Goal: Task Accomplishment & Management: Complete application form

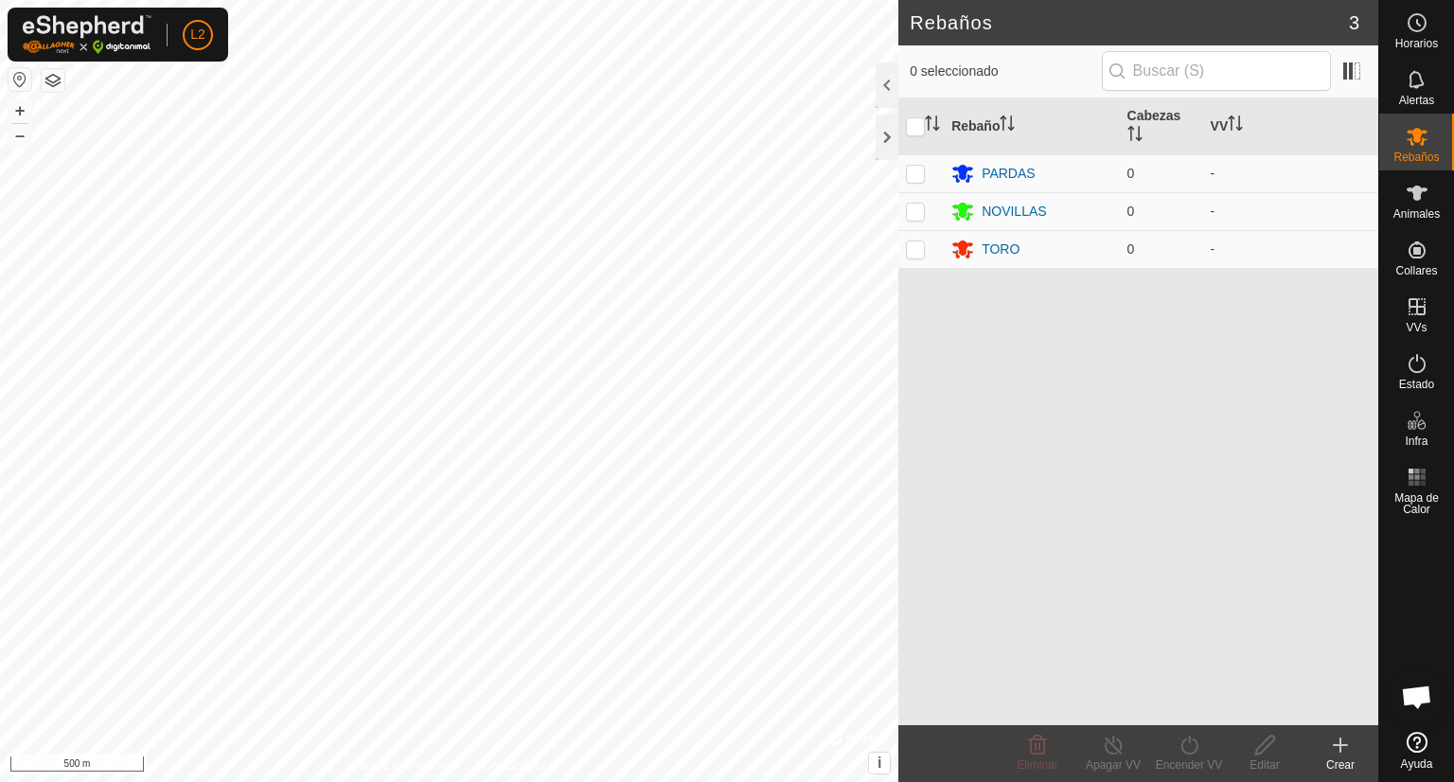
click at [1420, 751] on icon at bounding box center [1417, 742] width 21 height 21
click at [1423, 741] on icon at bounding box center [1417, 742] width 21 height 21
click at [1416, 197] on icon at bounding box center [1417, 193] width 21 height 15
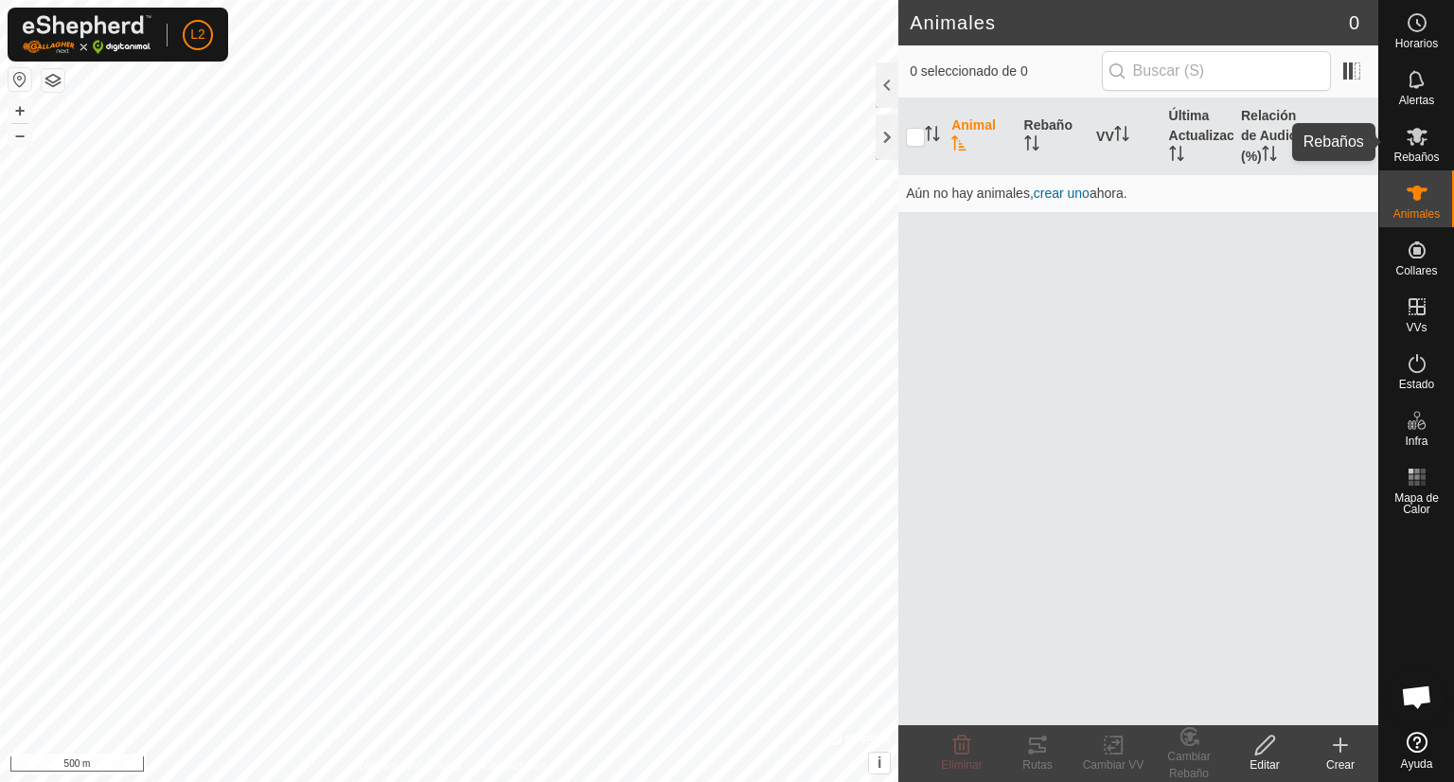
click at [1421, 141] on icon at bounding box center [1417, 137] width 21 height 18
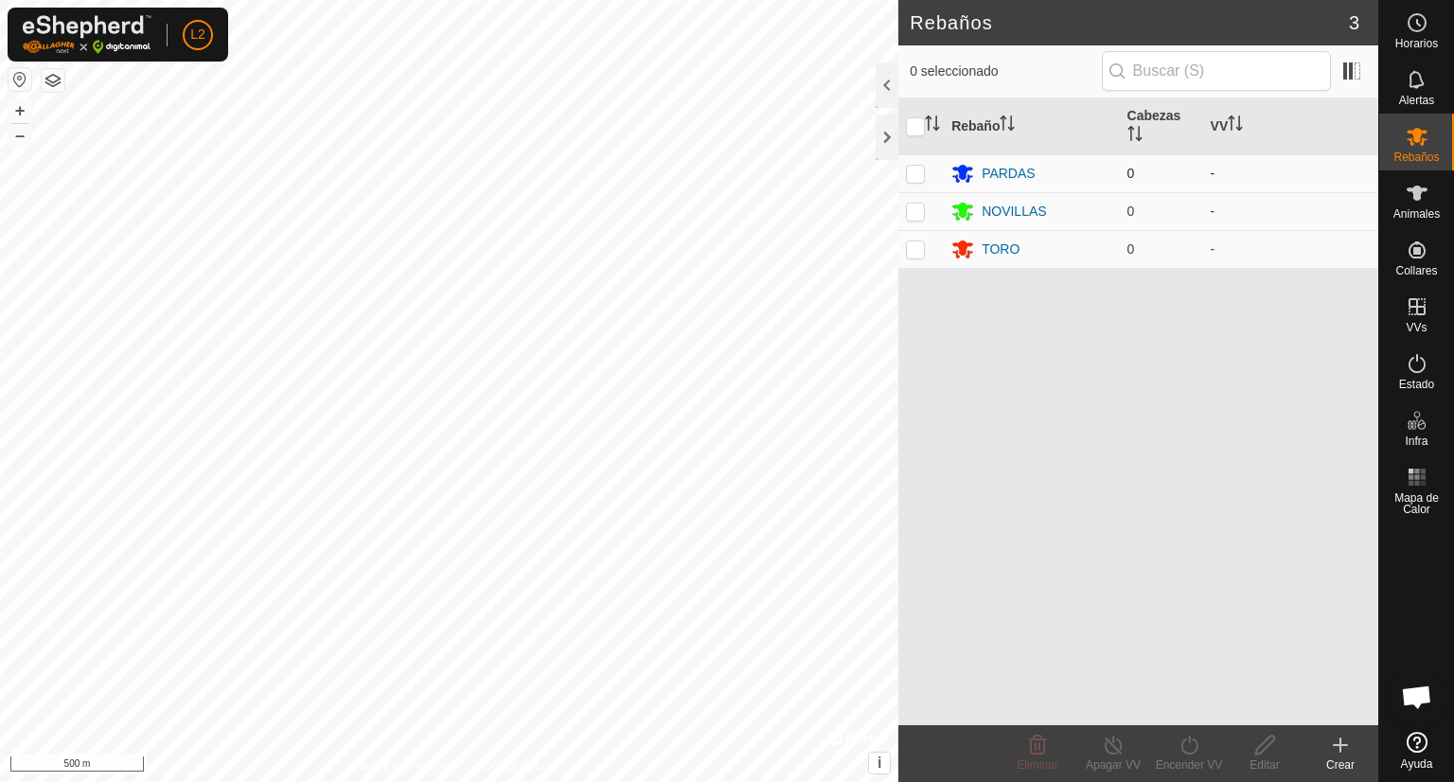
click at [914, 179] on p-checkbox at bounding box center [915, 173] width 19 height 15
checkbox input "true"
click at [1303, 66] on input "text" at bounding box center [1216, 71] width 229 height 40
click at [1057, 179] on div "PARDAS" at bounding box center [1031, 173] width 160 height 23
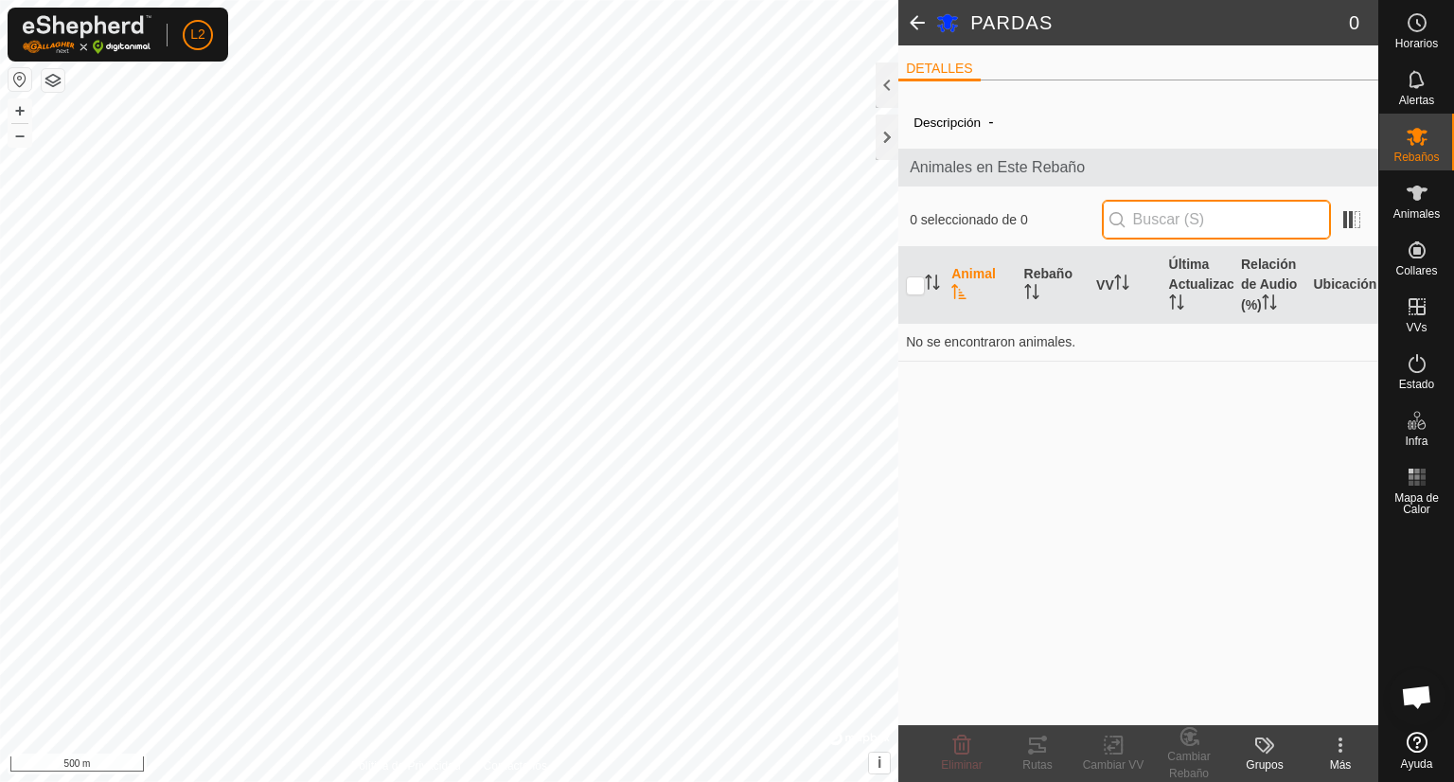
click at [1187, 220] on input "text" at bounding box center [1216, 220] width 229 height 40
click at [1411, 205] on es-animals-svg-icon at bounding box center [1417, 193] width 34 height 30
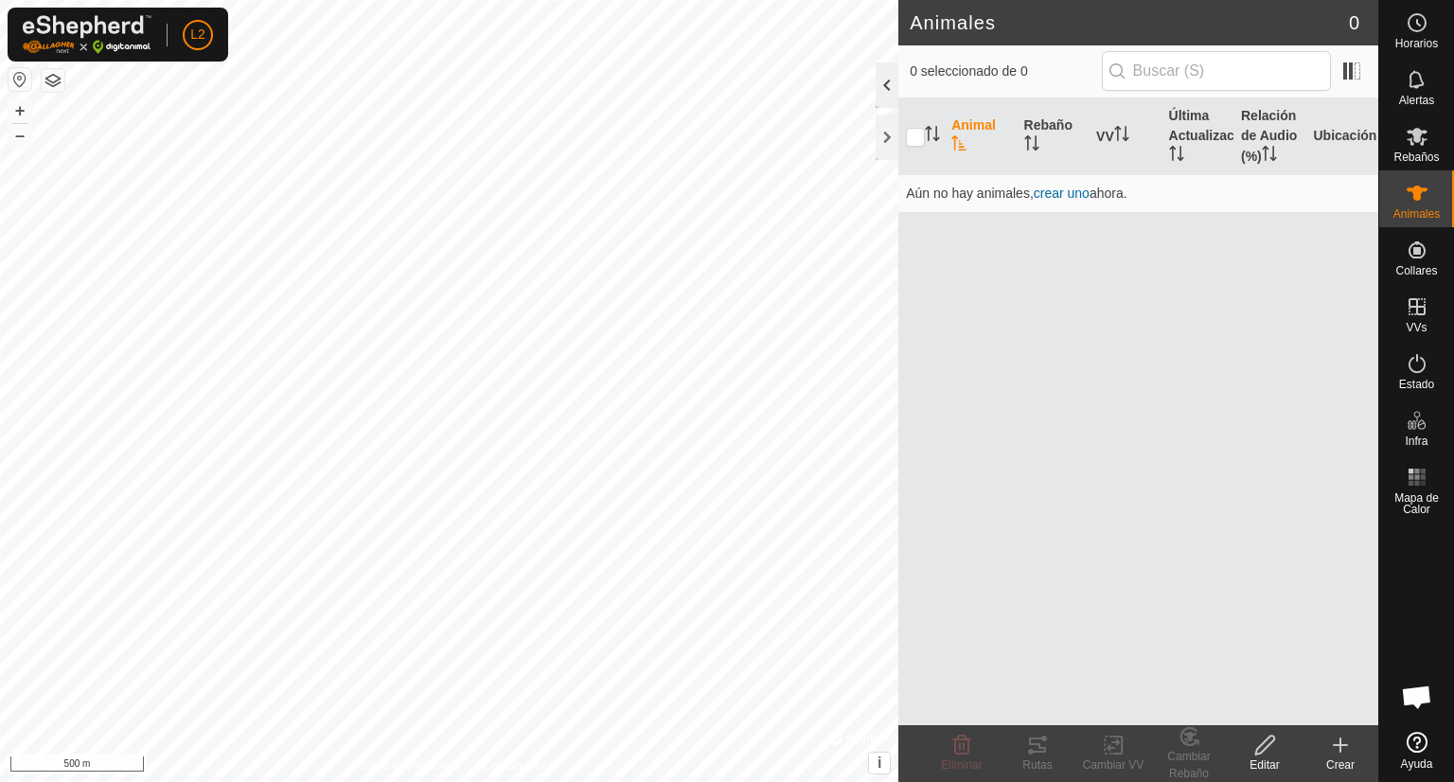
click at [879, 92] on div at bounding box center [887, 84] width 23 height 45
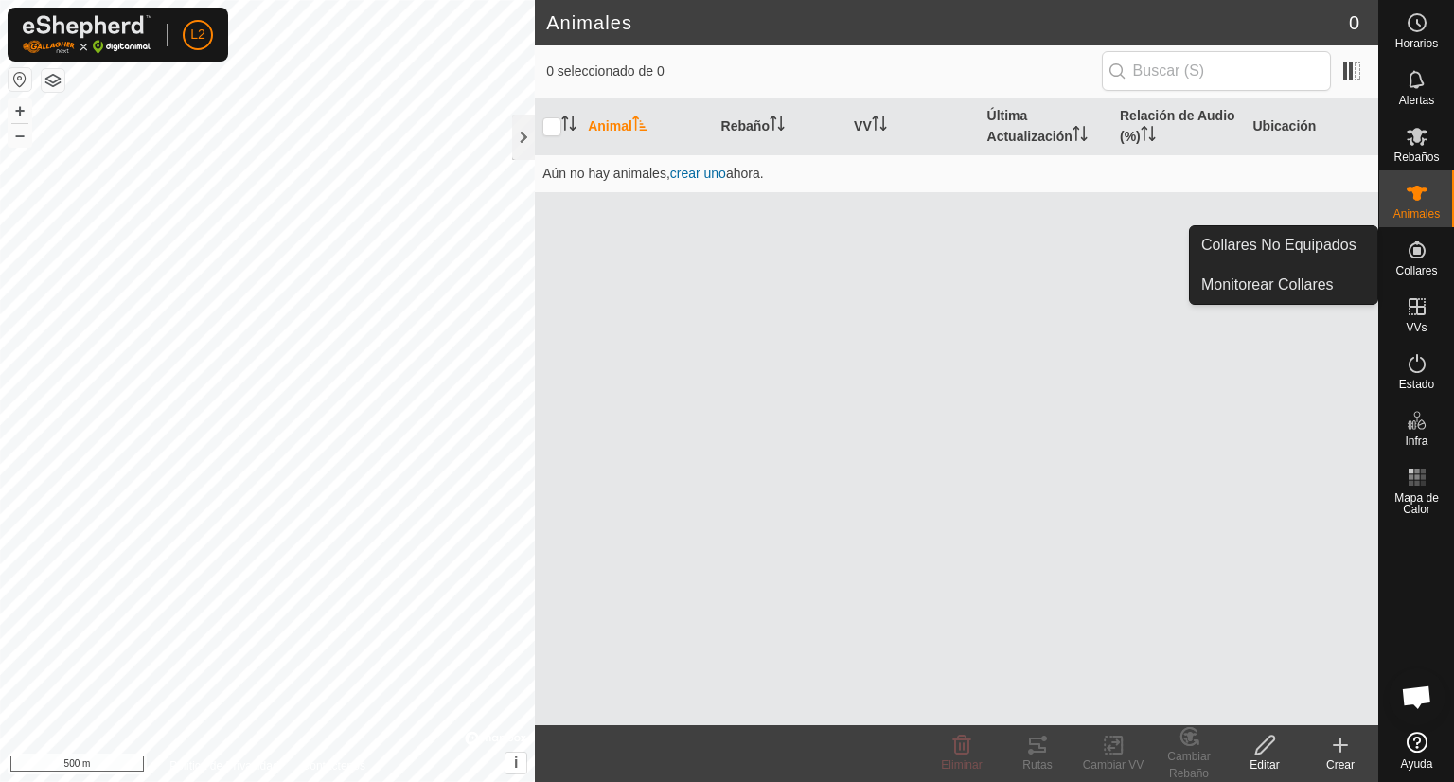
click at [1406, 275] on span "Collares" at bounding box center [1416, 270] width 42 height 11
click at [1293, 290] on link "Monitorear Collares" at bounding box center [1283, 285] width 187 height 38
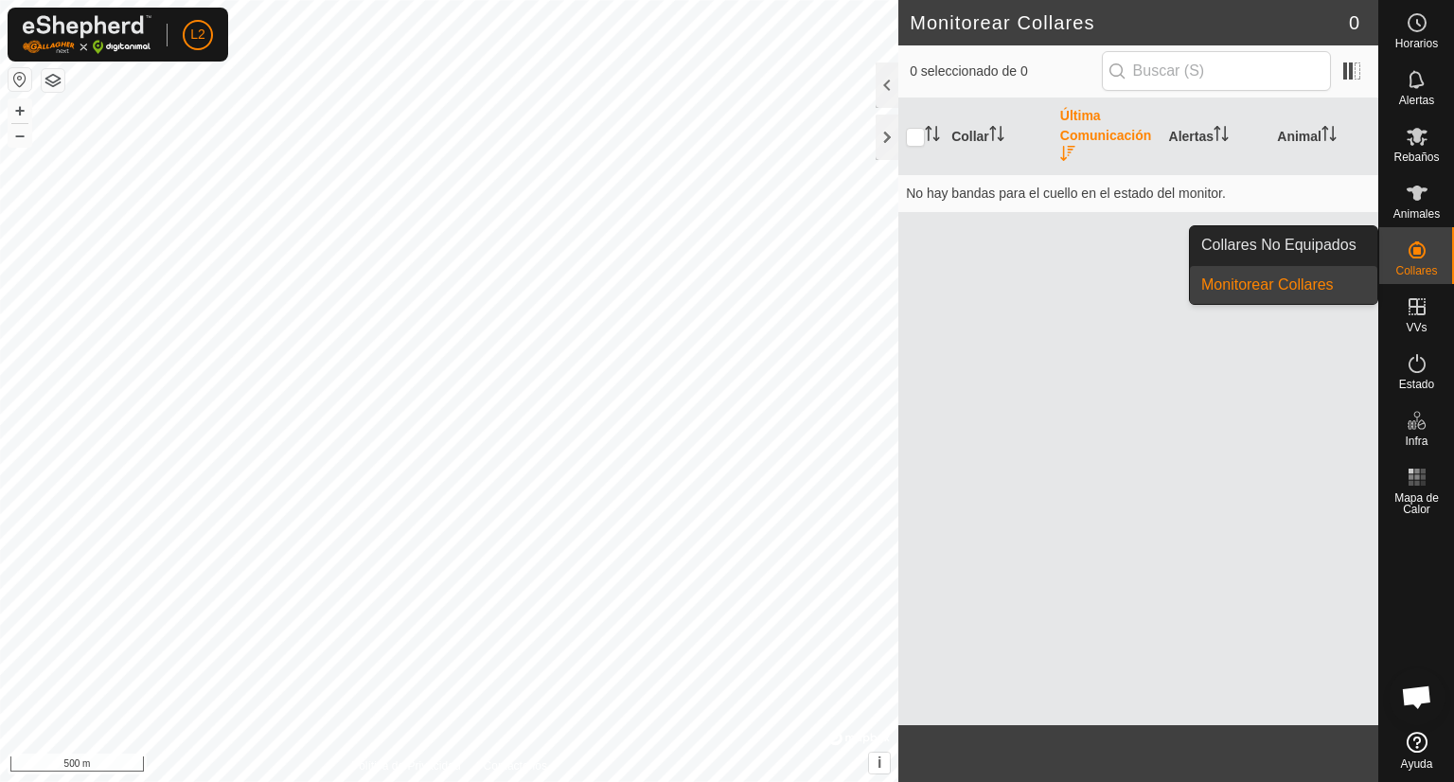
click at [1419, 250] on icon at bounding box center [1417, 249] width 17 height 17
click at [1330, 237] on link "Collares No Equipados" at bounding box center [1283, 245] width 187 height 38
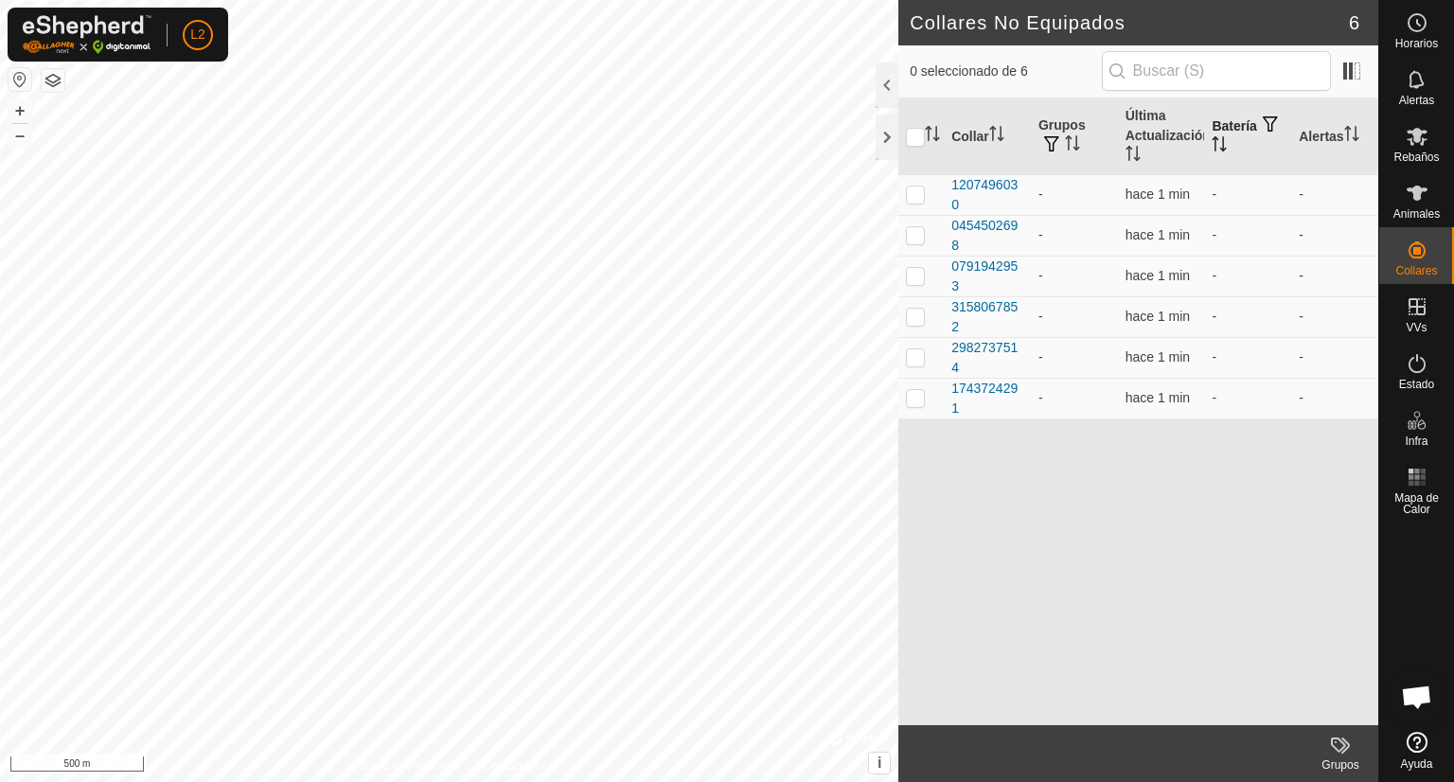
click at [1233, 124] on th "Batería" at bounding box center [1247, 136] width 87 height 77
click at [1412, 202] on icon at bounding box center [1417, 193] width 23 height 23
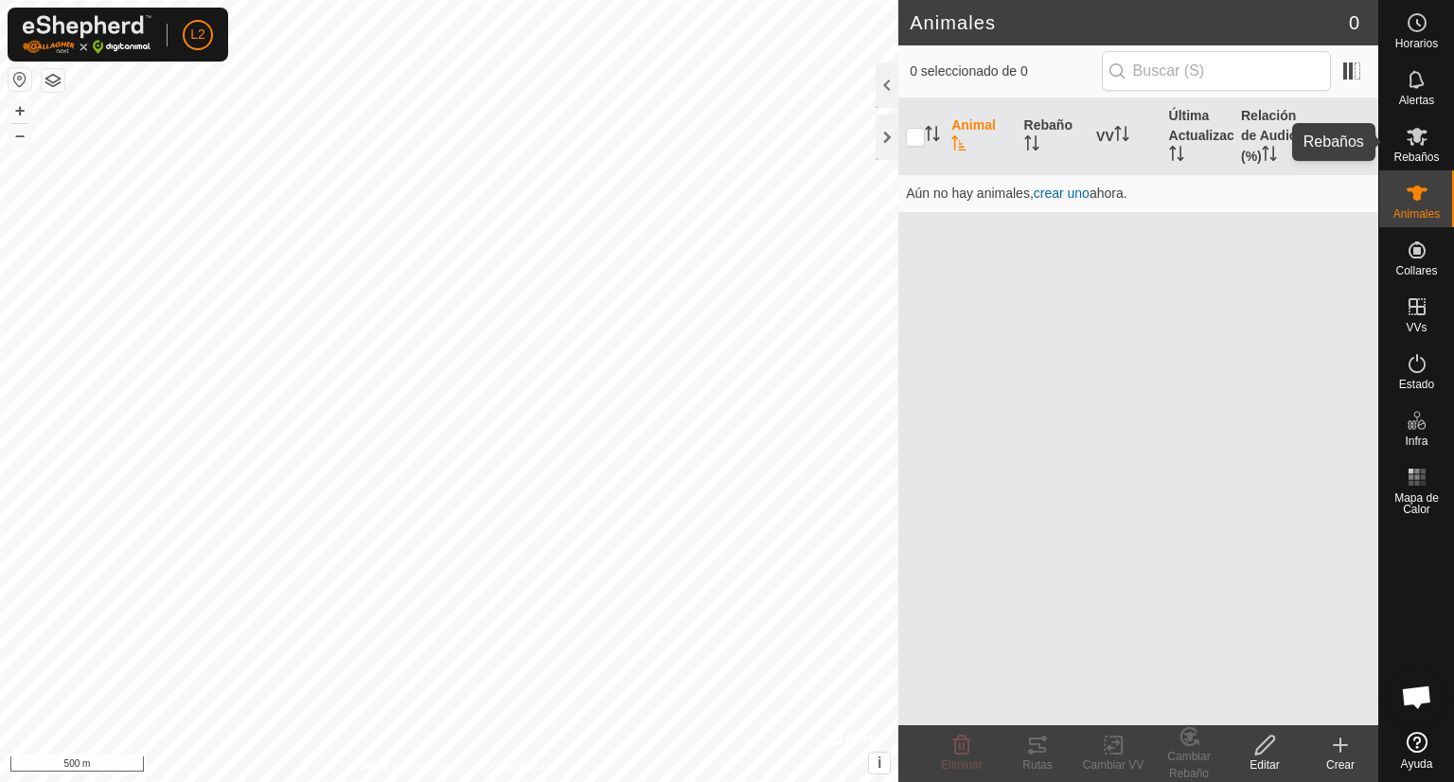
click at [1425, 149] on es-mob-svg-icon at bounding box center [1417, 136] width 34 height 30
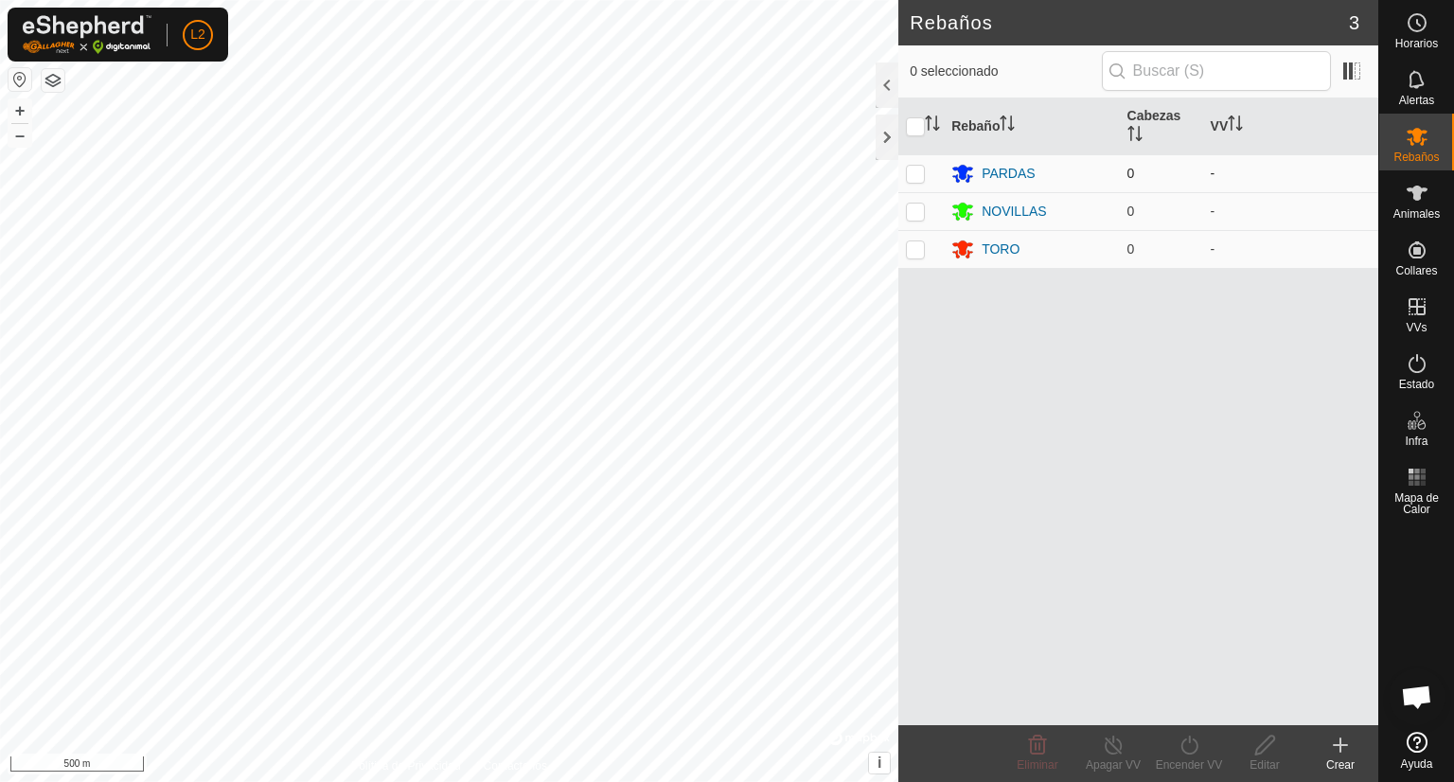
click at [911, 171] on p-checkbox at bounding box center [915, 173] width 19 height 15
checkbox input "true"
click at [1413, 204] on es-animals-svg-icon at bounding box center [1417, 193] width 34 height 30
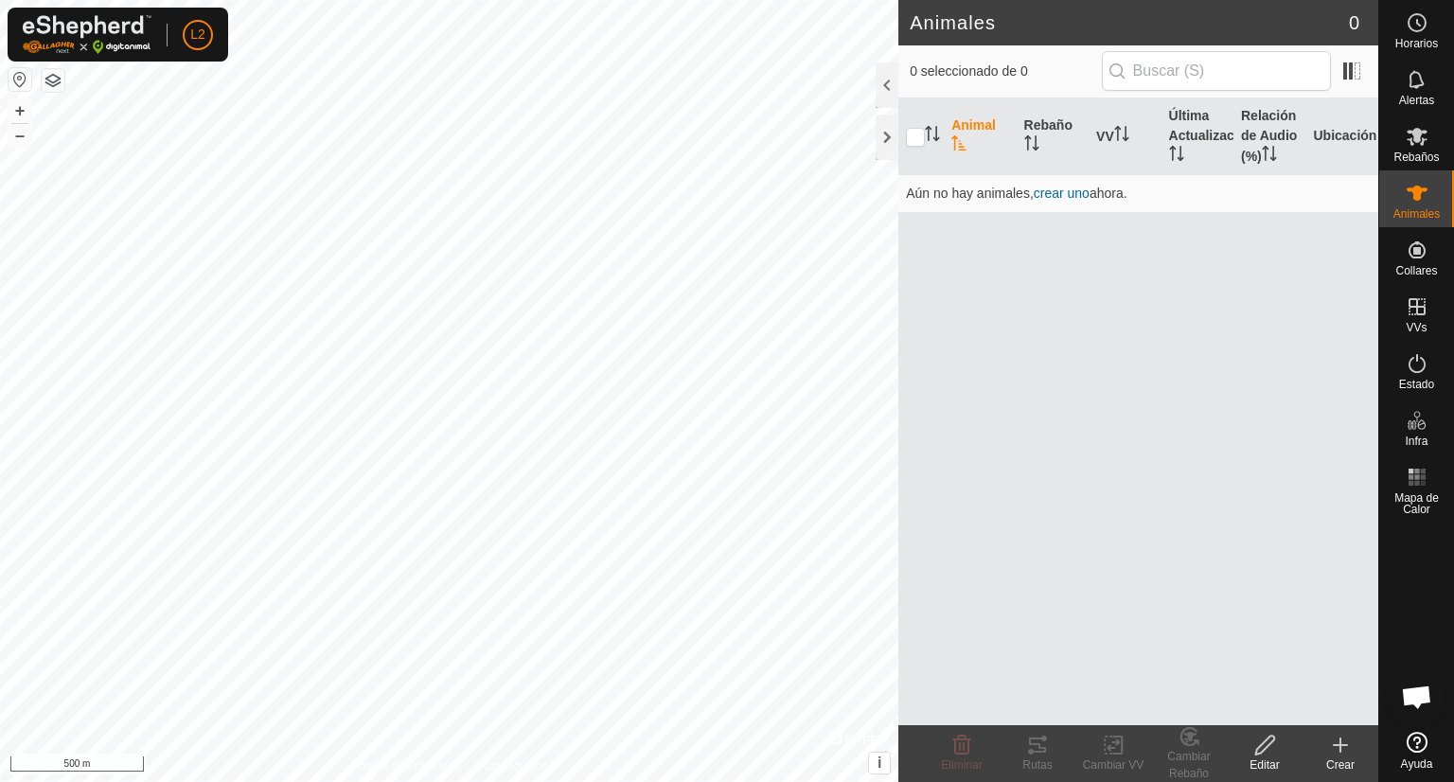
click at [1346, 745] on icon at bounding box center [1340, 745] width 13 height 0
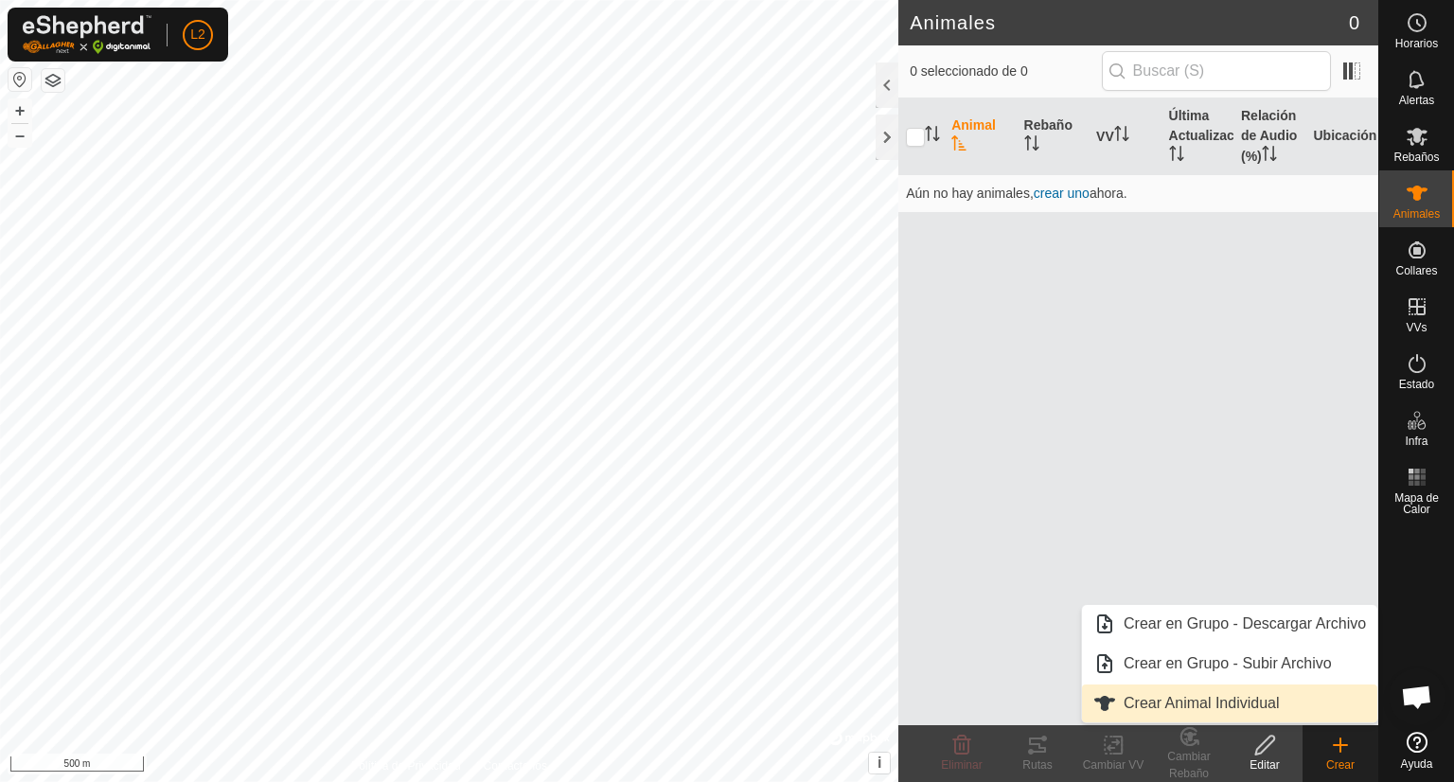
click at [1235, 701] on link "Crear Animal Individual" at bounding box center [1229, 703] width 295 height 38
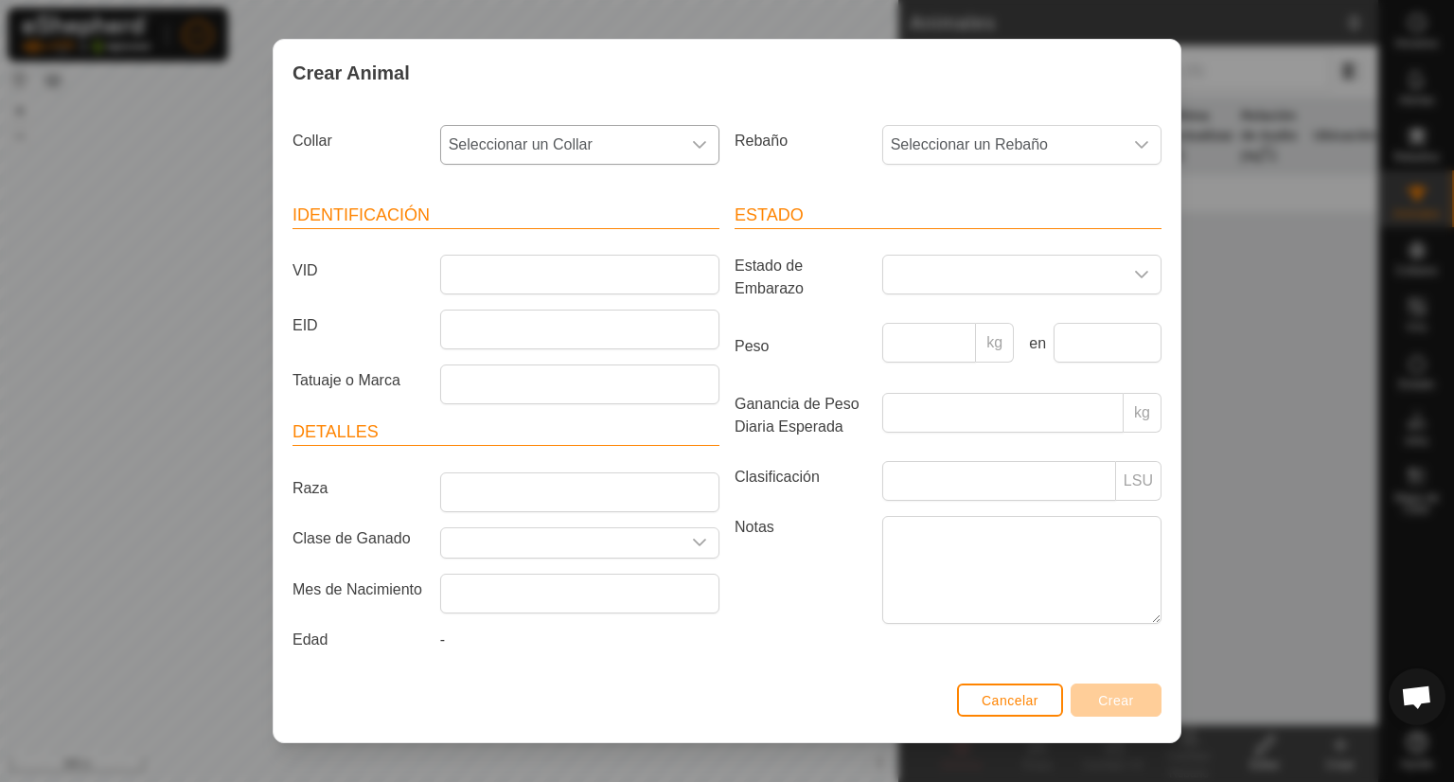
click at [697, 148] on icon "dropdown trigger" at bounding box center [699, 144] width 15 height 15
click at [516, 280] on li "1207496030" at bounding box center [578, 282] width 273 height 38
click at [516, 280] on input "VID" at bounding box center [579, 275] width 279 height 40
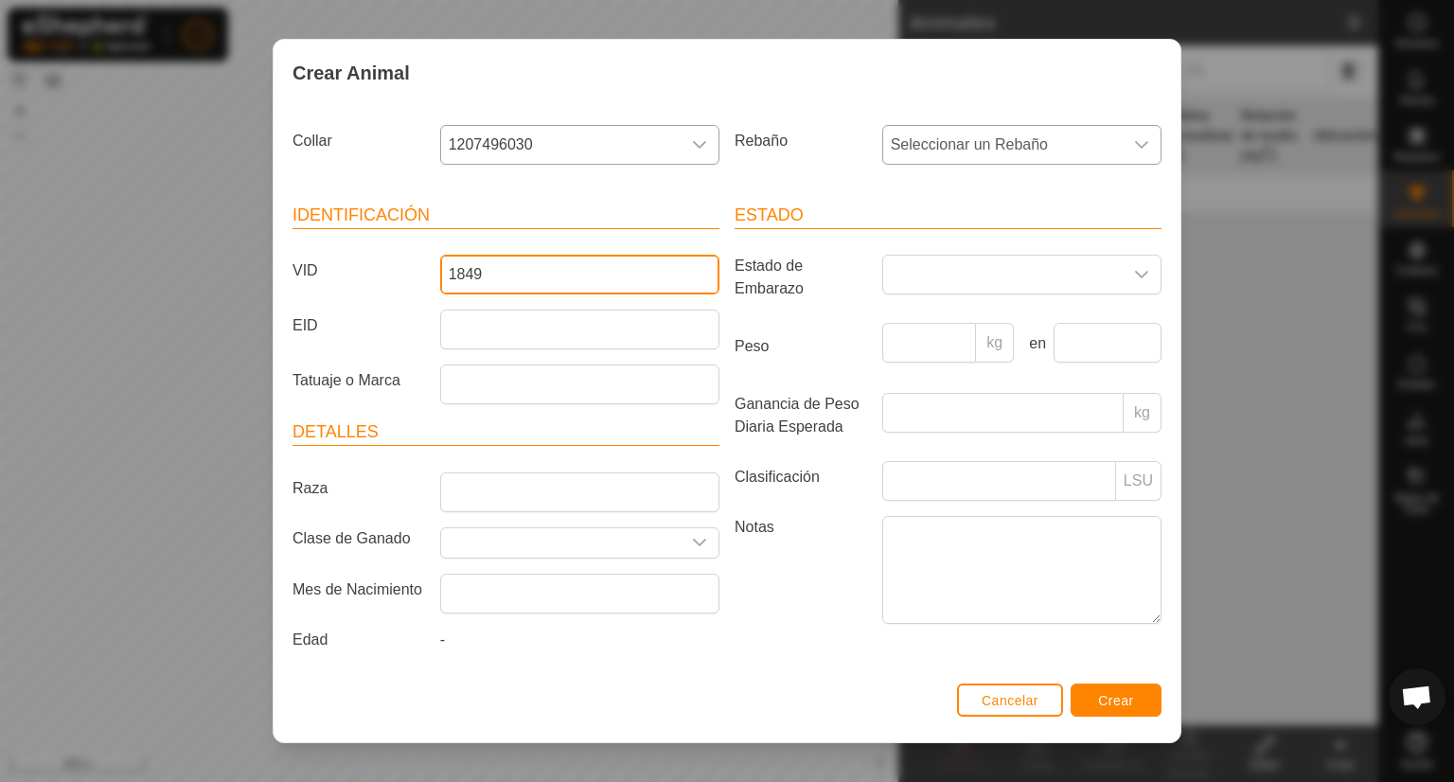
type input "1849"
click at [1135, 145] on icon "dropdown trigger" at bounding box center [1141, 145] width 13 height 8
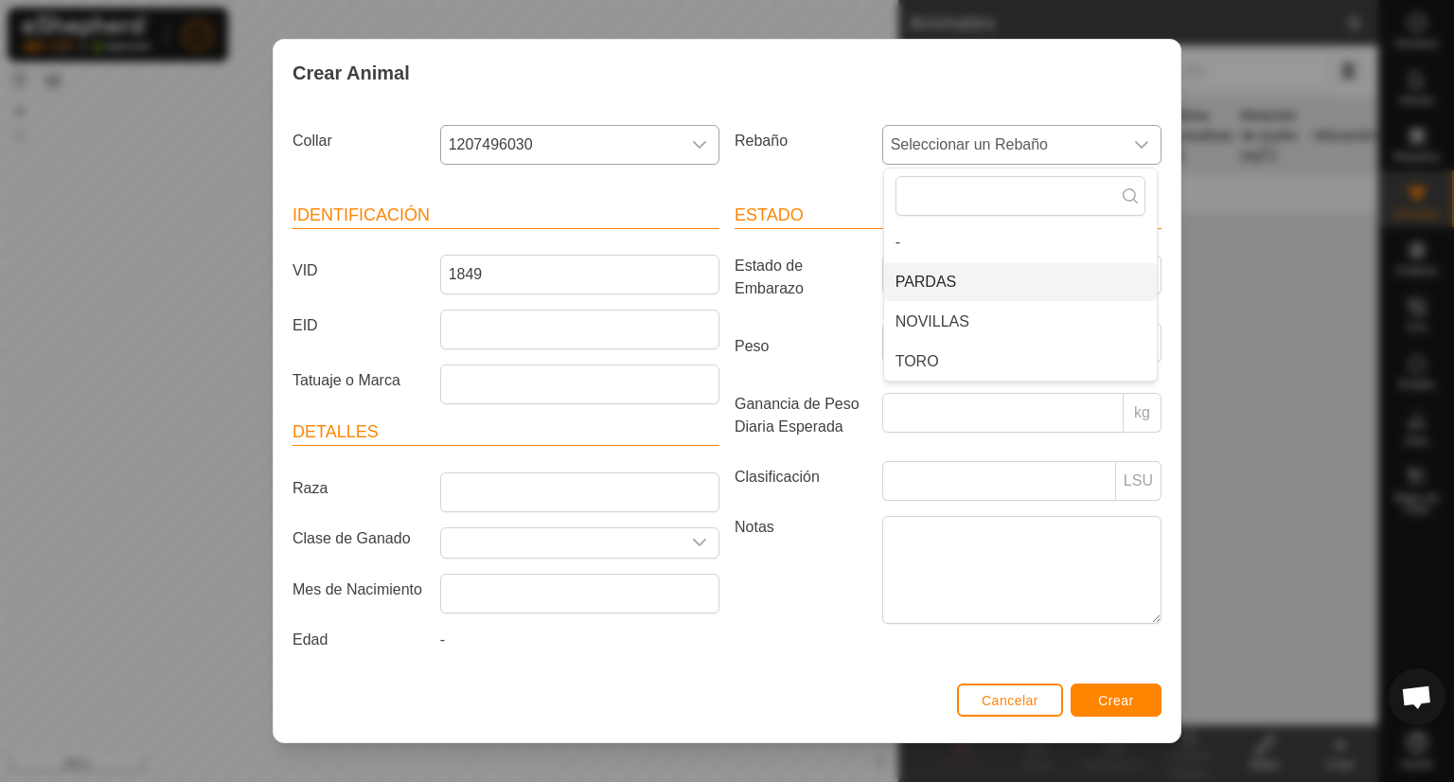
click at [934, 275] on li "PARDAS" at bounding box center [1020, 282] width 273 height 38
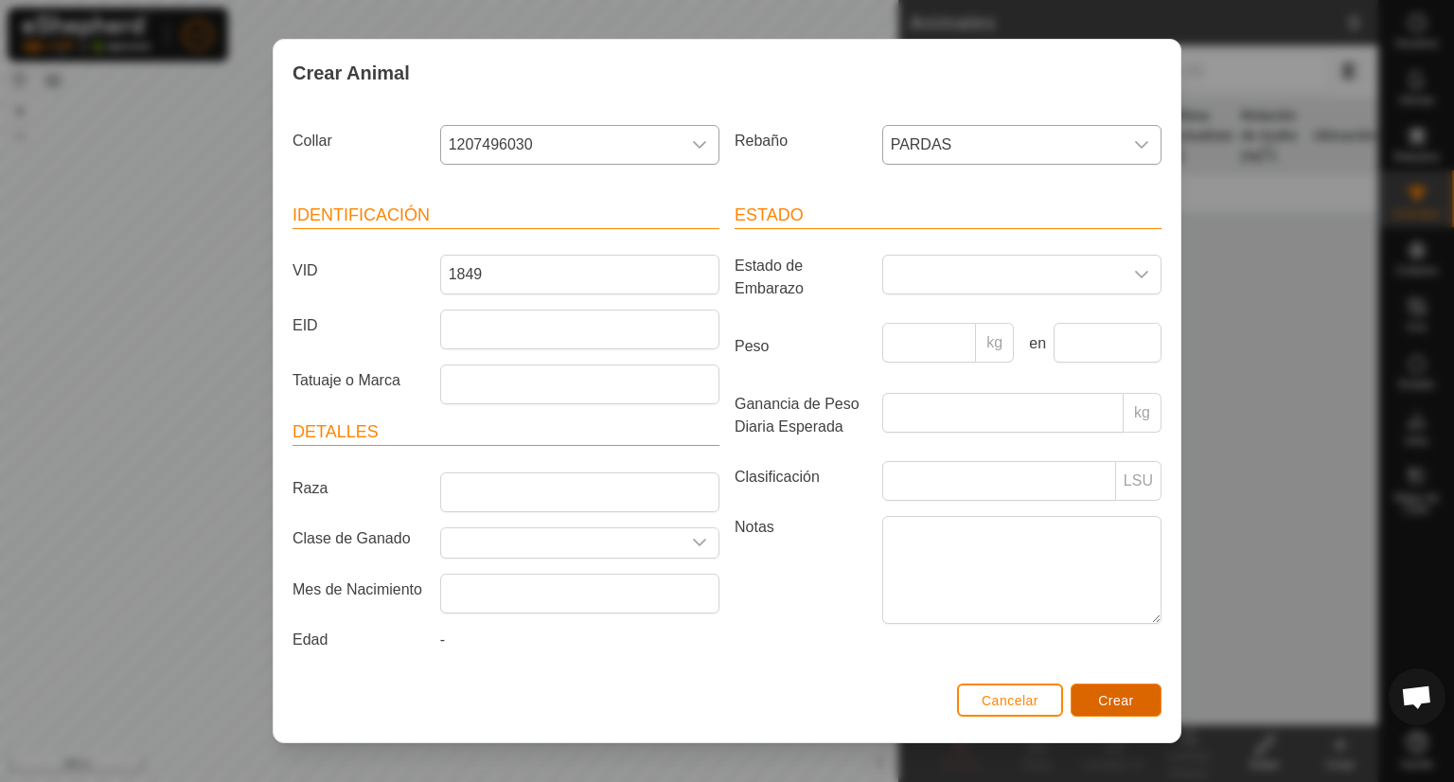
click at [1110, 712] on button "Crear" at bounding box center [1116, 700] width 91 height 33
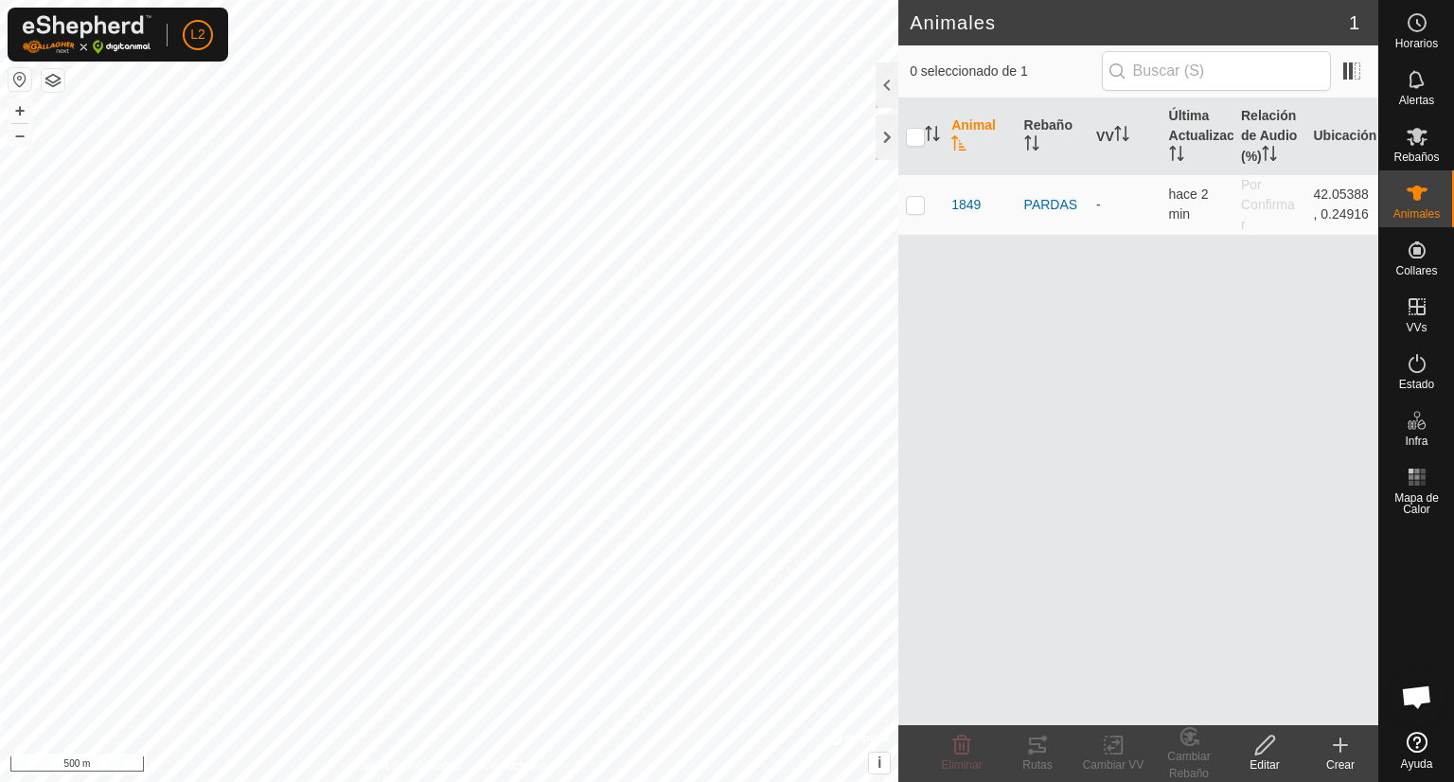
click at [1336, 747] on icon at bounding box center [1340, 745] width 23 height 23
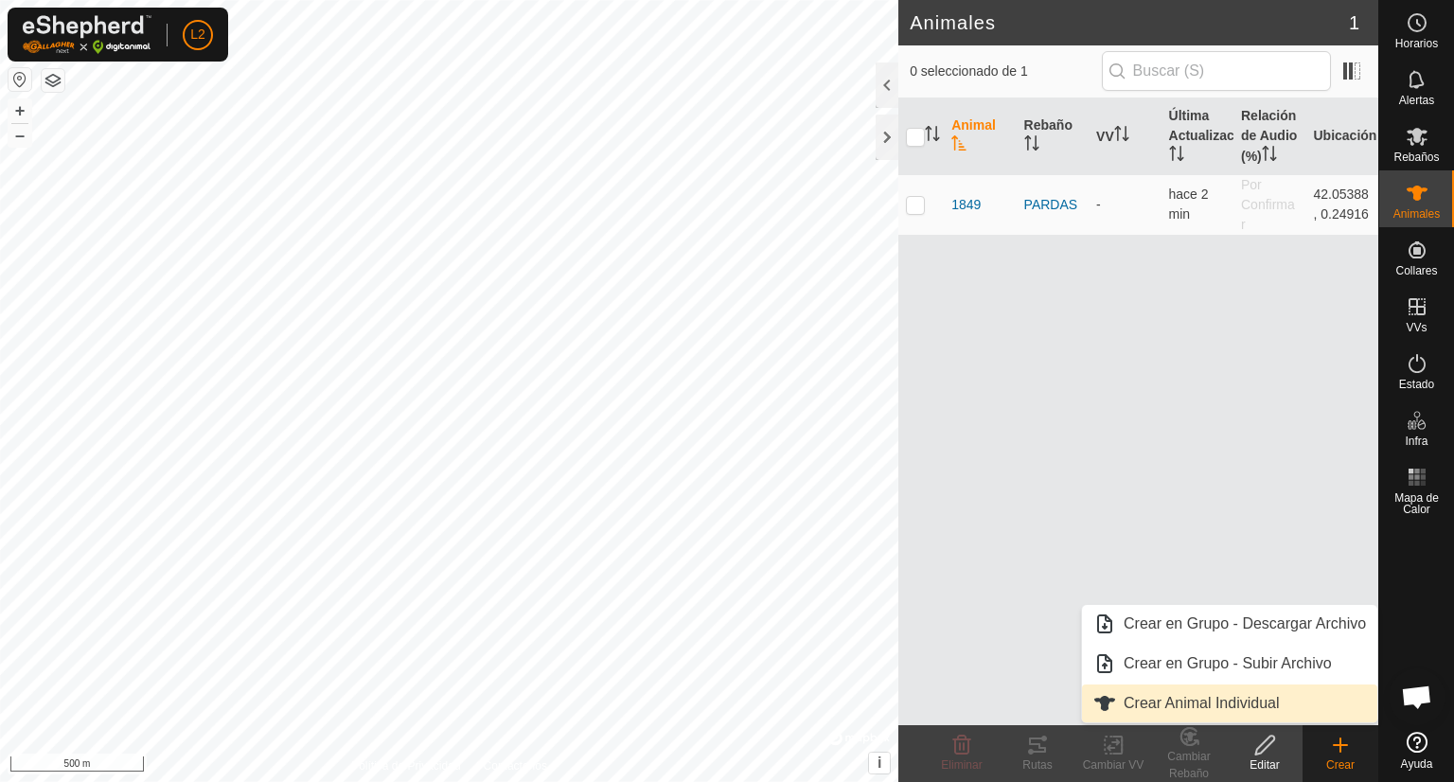
click at [1235, 695] on link "Crear Animal Individual" at bounding box center [1229, 703] width 295 height 38
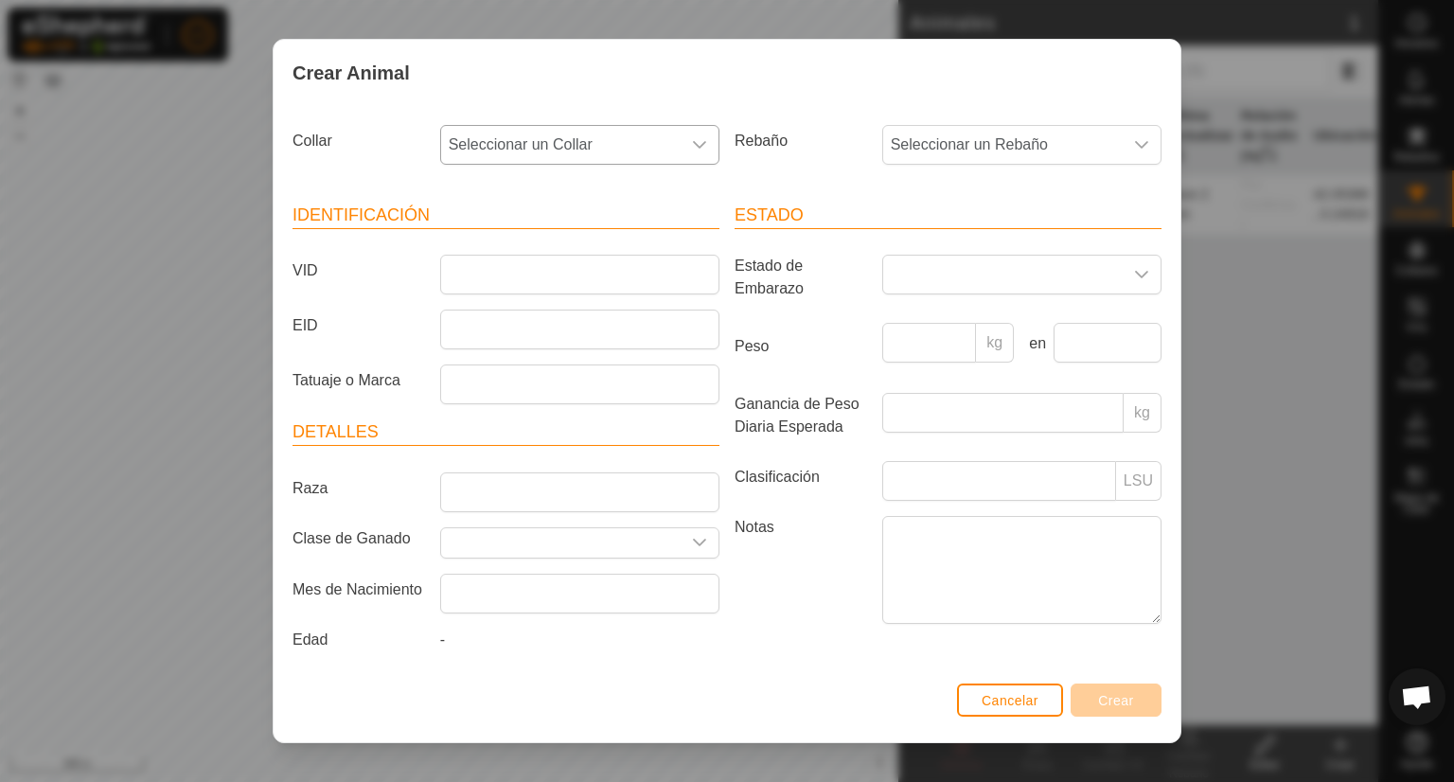
click at [702, 142] on div "dropdown trigger" at bounding box center [700, 145] width 38 height 38
click at [532, 281] on li "0454502698" at bounding box center [578, 282] width 273 height 38
click at [531, 289] on input "VID" at bounding box center [579, 275] width 279 height 40
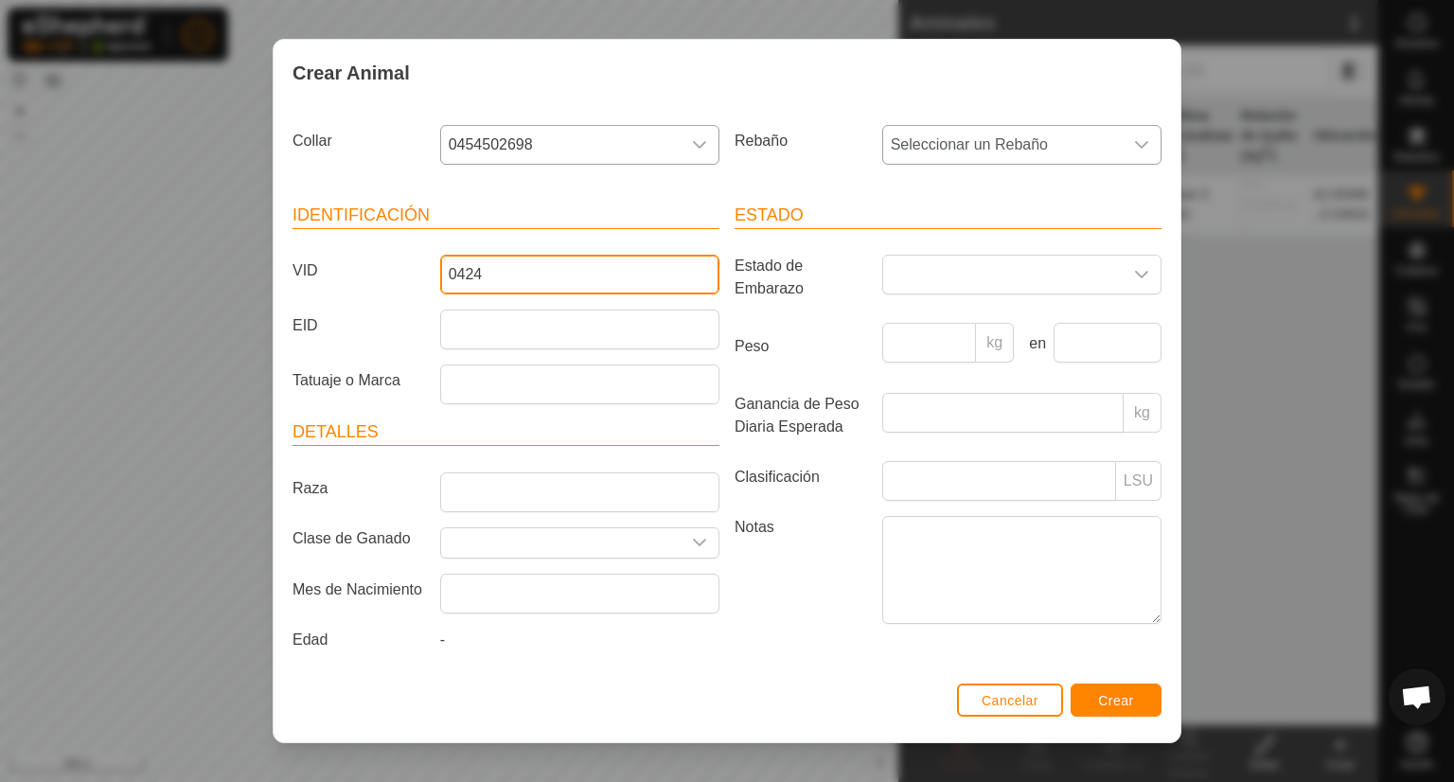
type input "0424"
click at [1134, 149] on icon "dropdown trigger" at bounding box center [1141, 144] width 15 height 15
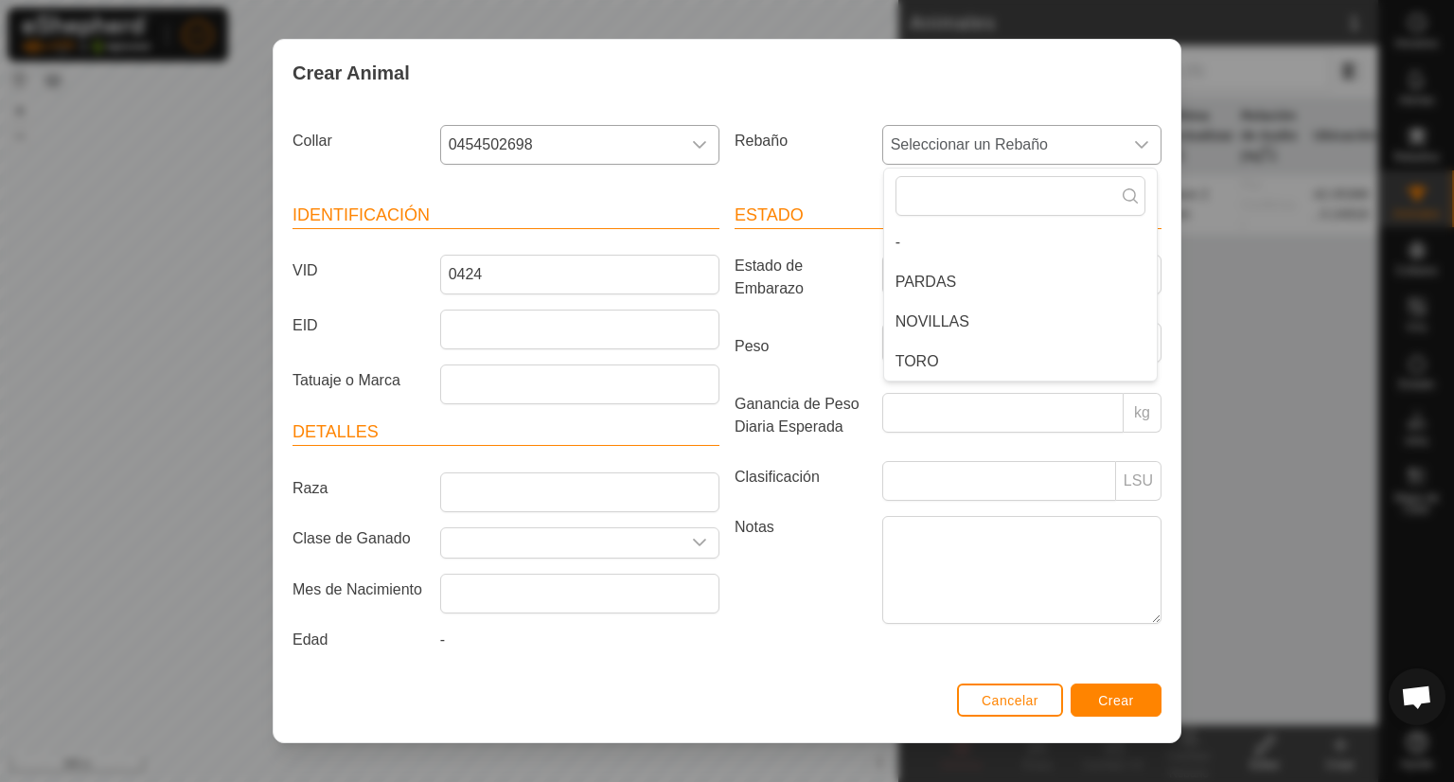
click at [947, 281] on li "PARDAS" at bounding box center [1020, 282] width 273 height 38
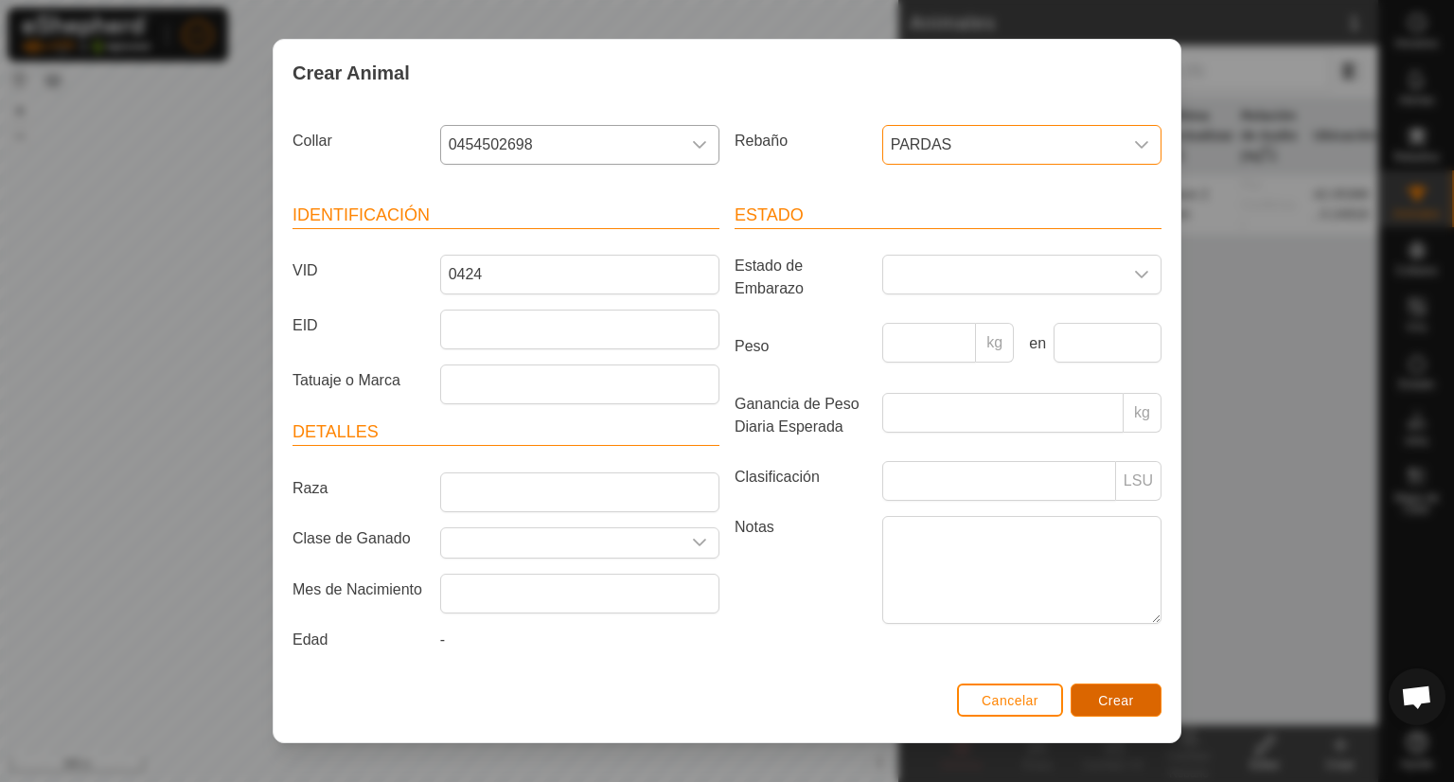
click at [1098, 701] on span "Crear" at bounding box center [1116, 700] width 36 height 15
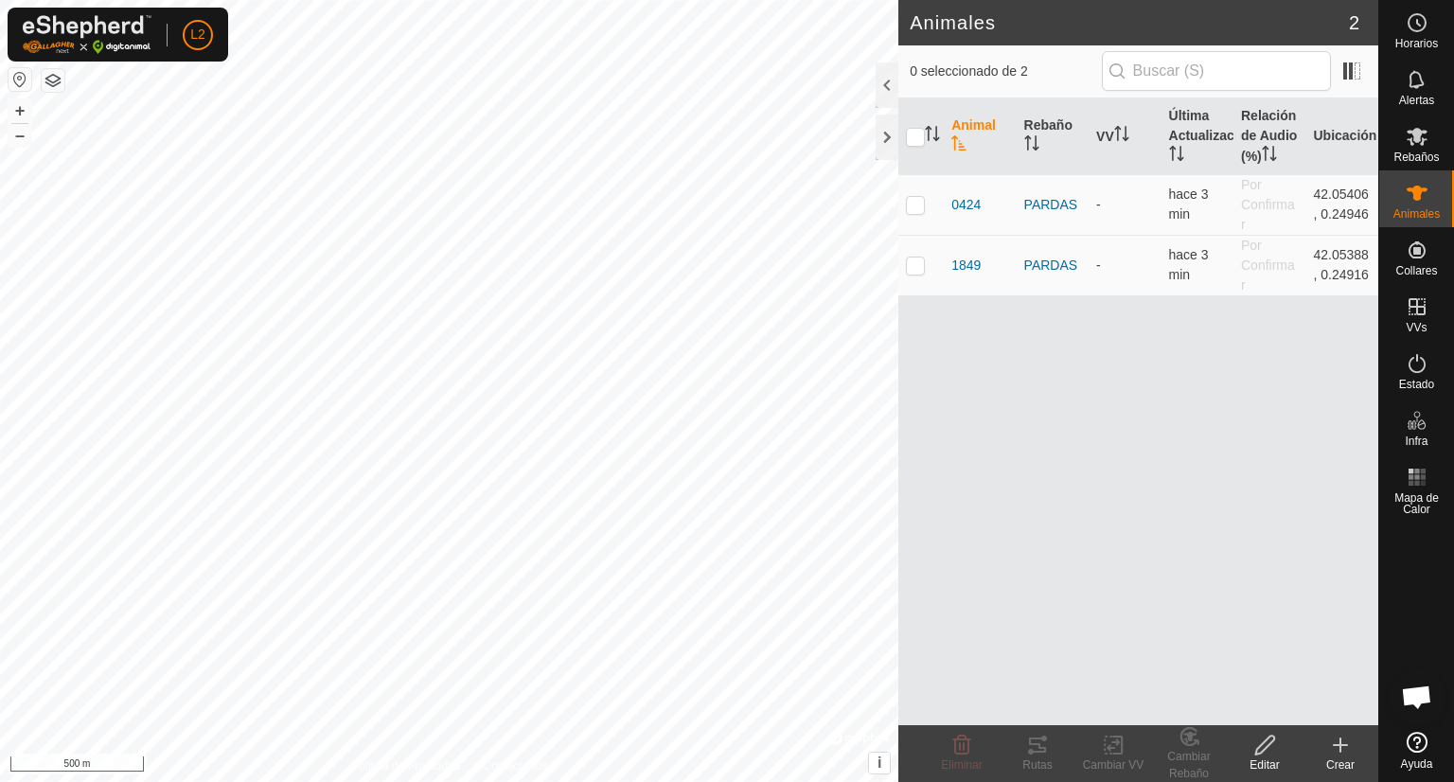
click at [1329, 747] on icon at bounding box center [1340, 745] width 23 height 23
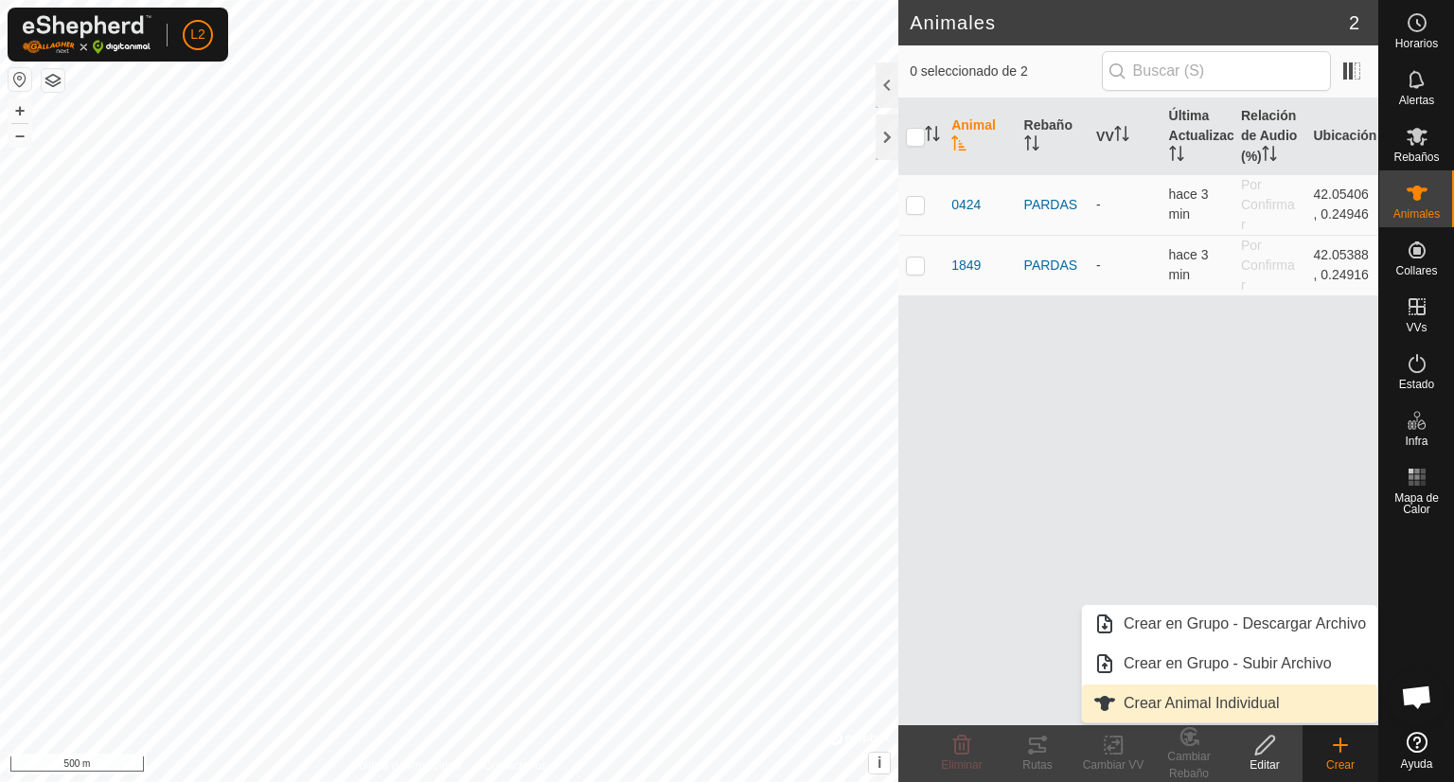
click at [1253, 705] on link "Crear Animal Individual" at bounding box center [1229, 703] width 295 height 38
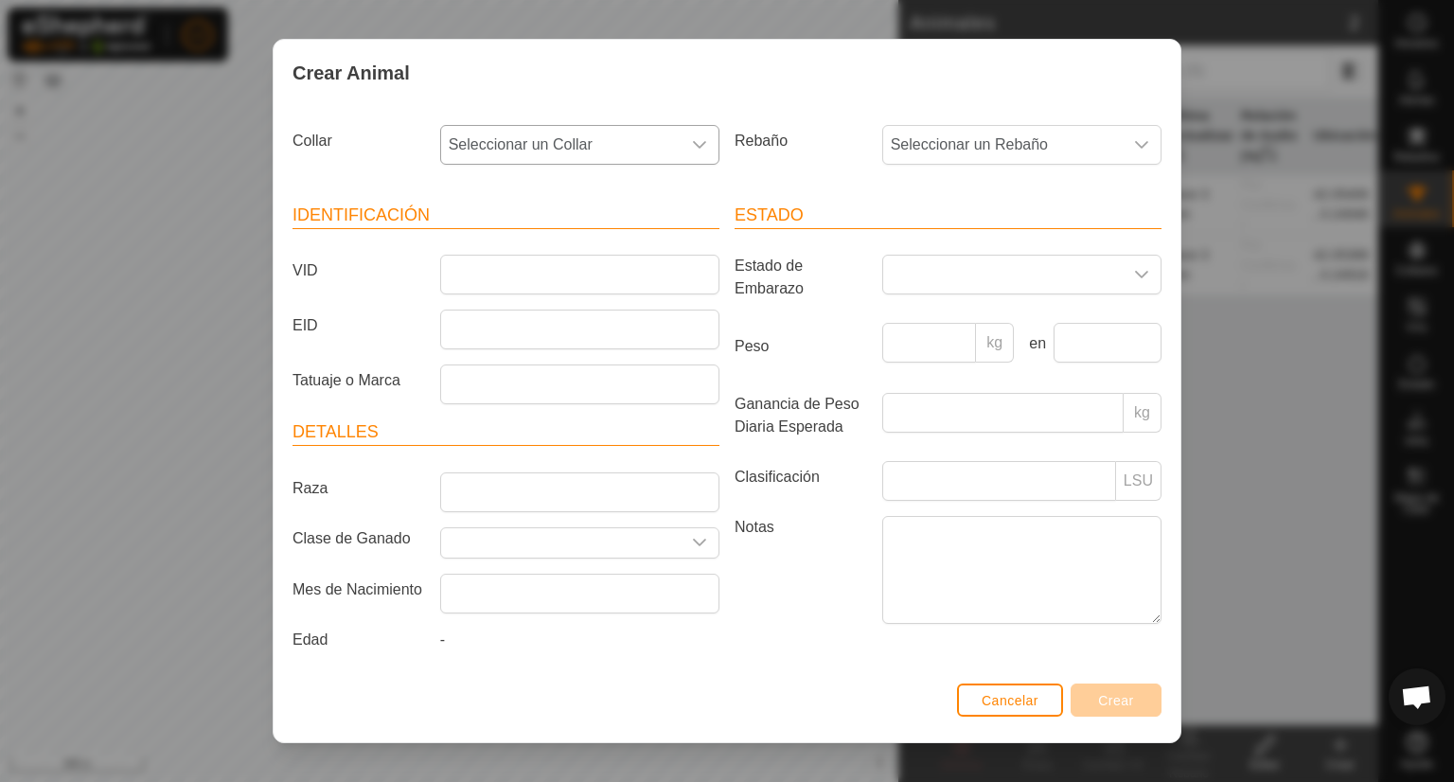
click at [692, 151] on icon "dropdown trigger" at bounding box center [699, 144] width 15 height 15
click at [568, 279] on li "0791942953" at bounding box center [578, 282] width 273 height 38
click at [542, 278] on input "VID" at bounding box center [579, 275] width 279 height 40
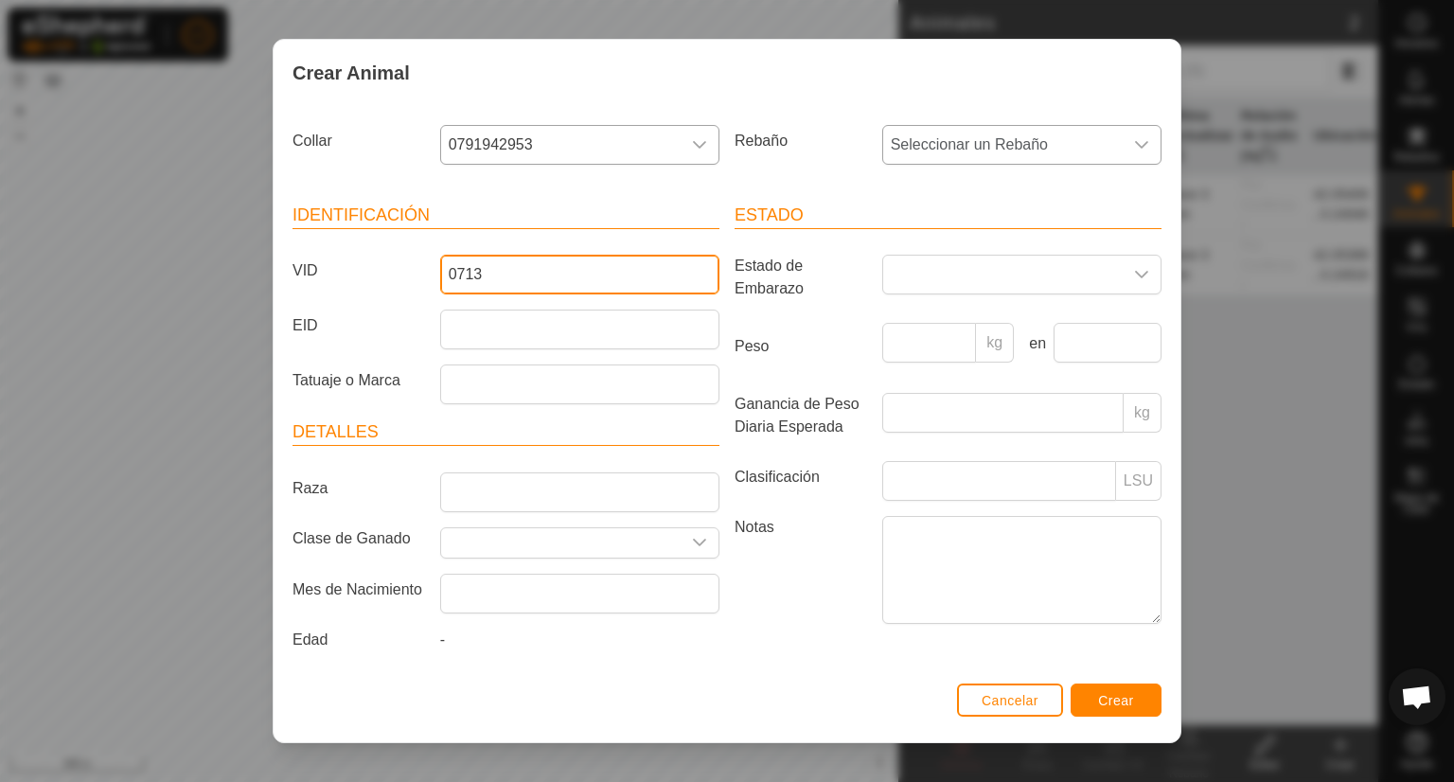
type input "0713"
click at [1134, 150] on icon "dropdown trigger" at bounding box center [1141, 144] width 15 height 15
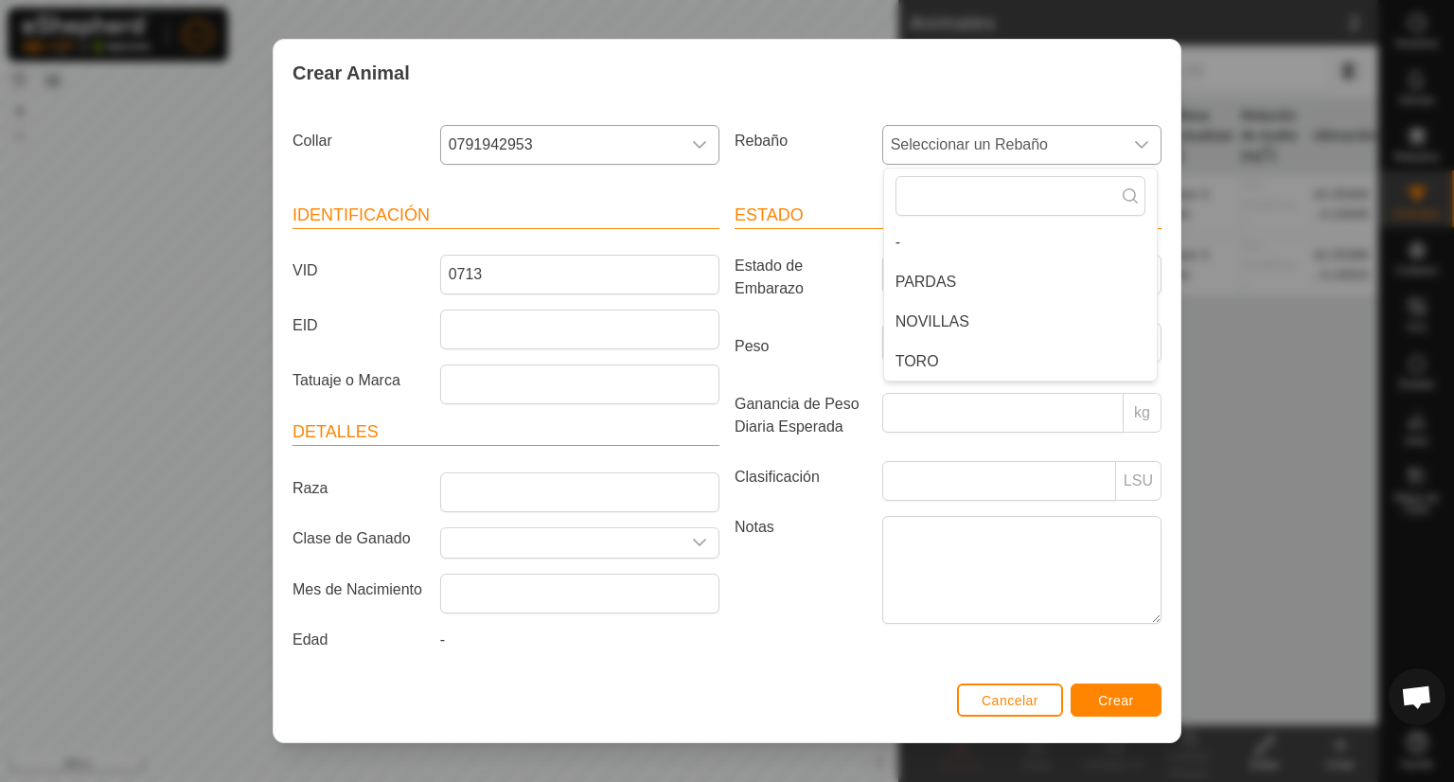
click at [920, 274] on li "PARDAS" at bounding box center [1020, 282] width 273 height 38
click at [1111, 703] on span "Crear" at bounding box center [1116, 700] width 36 height 15
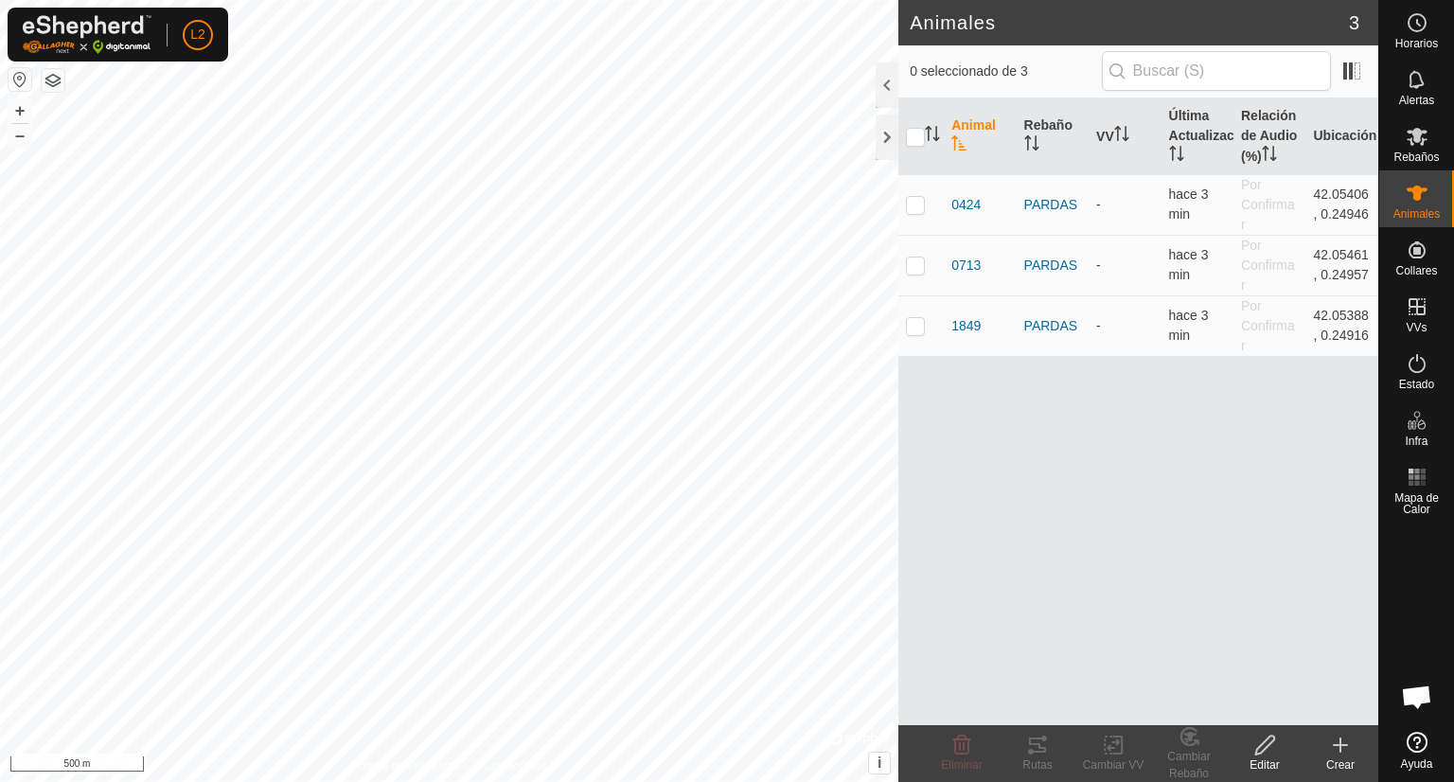
click at [1337, 751] on icon at bounding box center [1340, 745] width 23 height 23
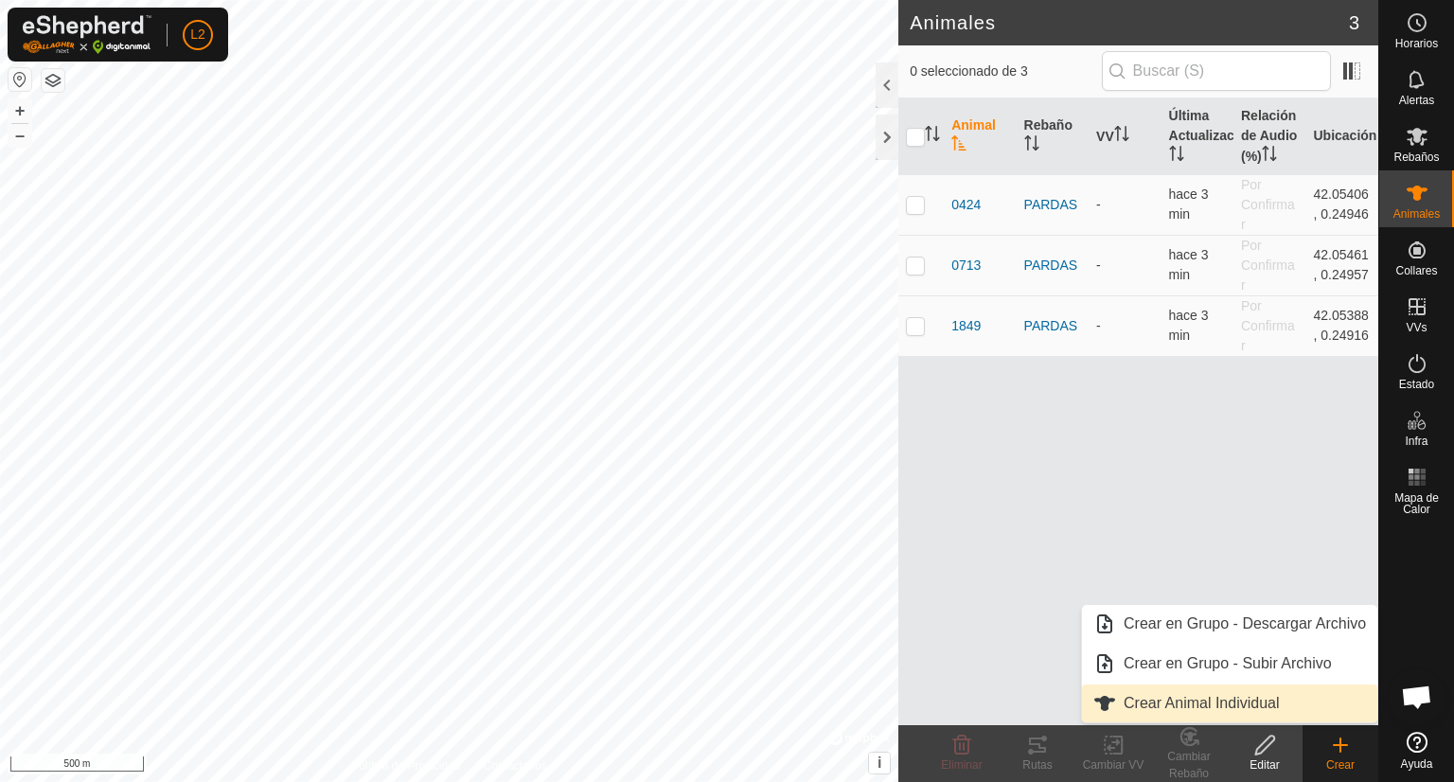
click at [1238, 698] on link "Crear Animal Individual" at bounding box center [1229, 703] width 295 height 38
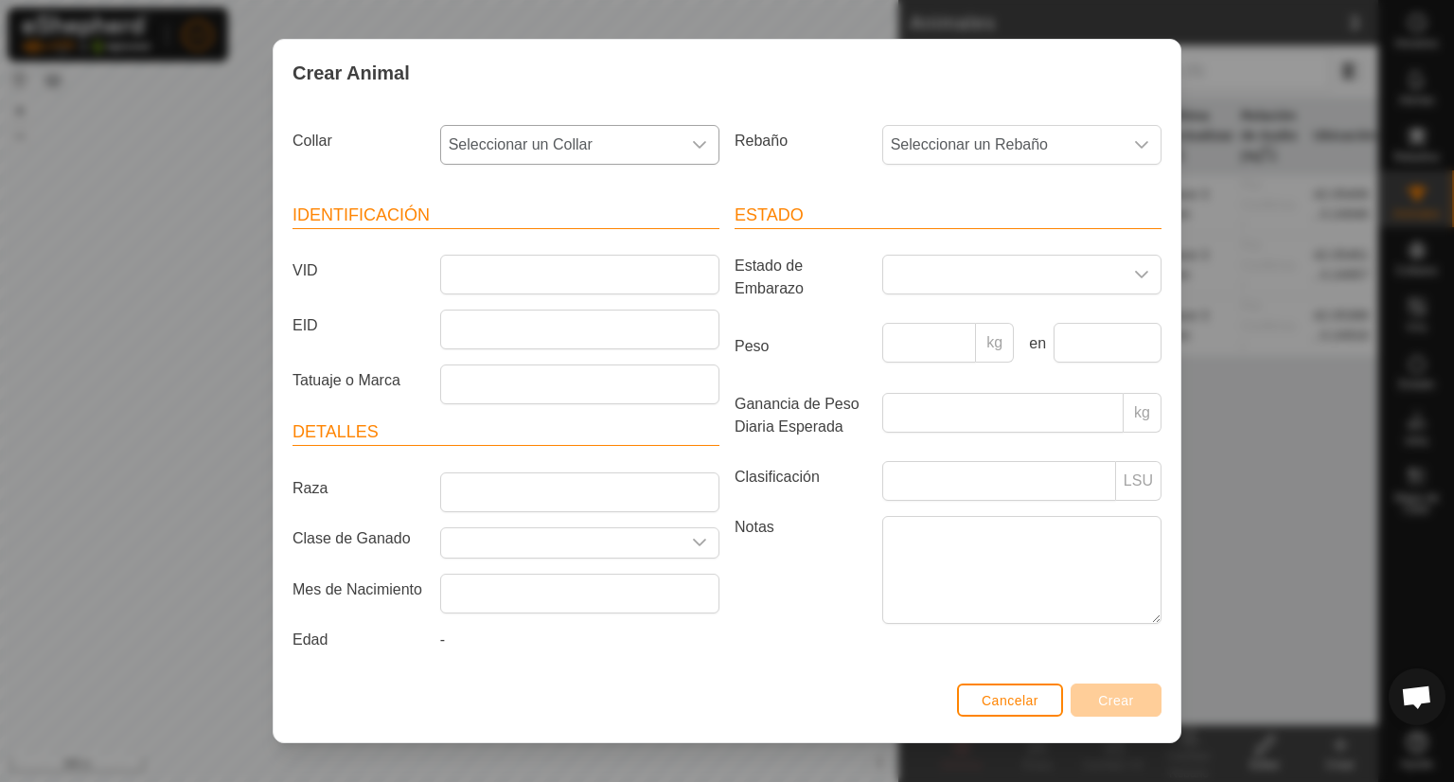
click at [684, 142] on div "dropdown trigger" at bounding box center [700, 145] width 38 height 38
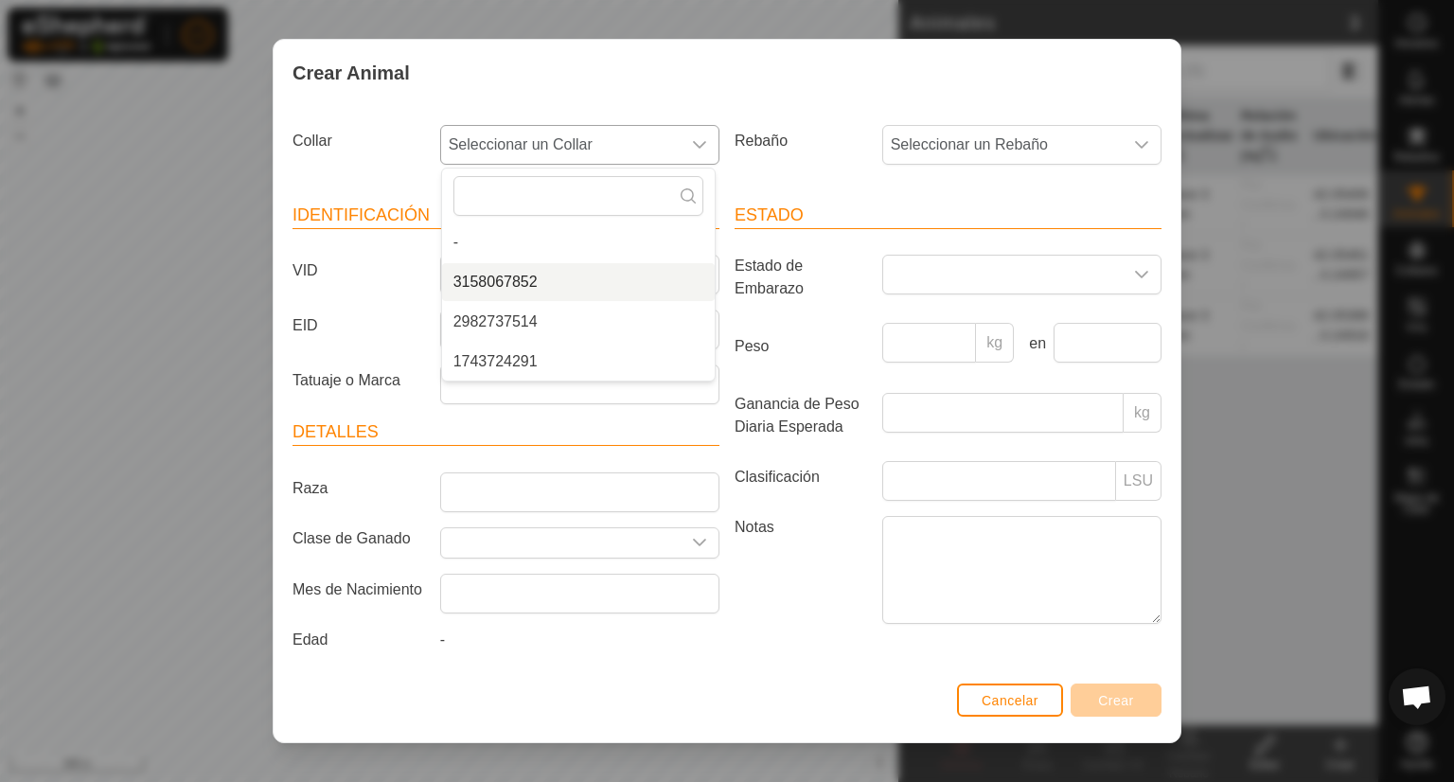
click at [512, 286] on li "3158067852" at bounding box center [578, 282] width 273 height 38
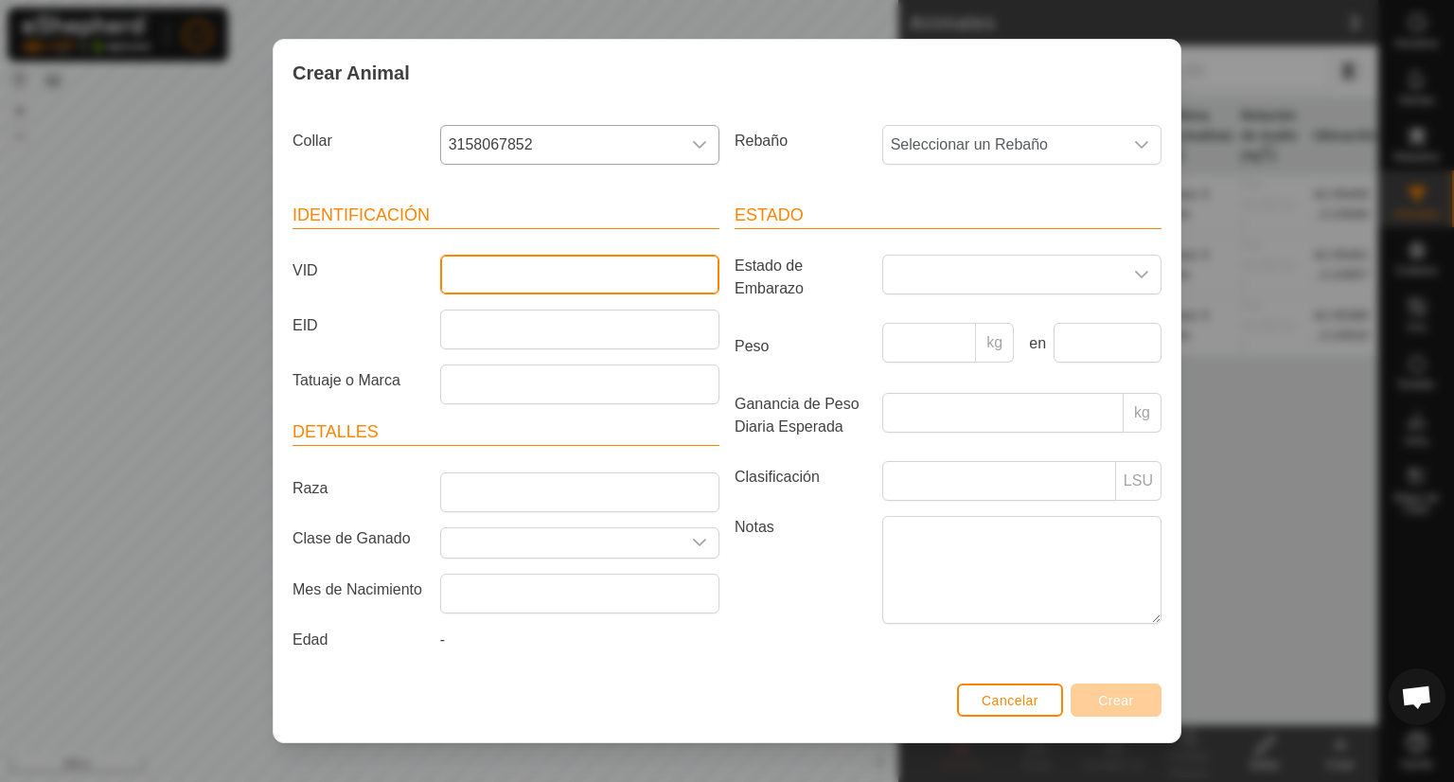
click at [515, 268] on input "VID" at bounding box center [579, 275] width 279 height 40
type input "9751"
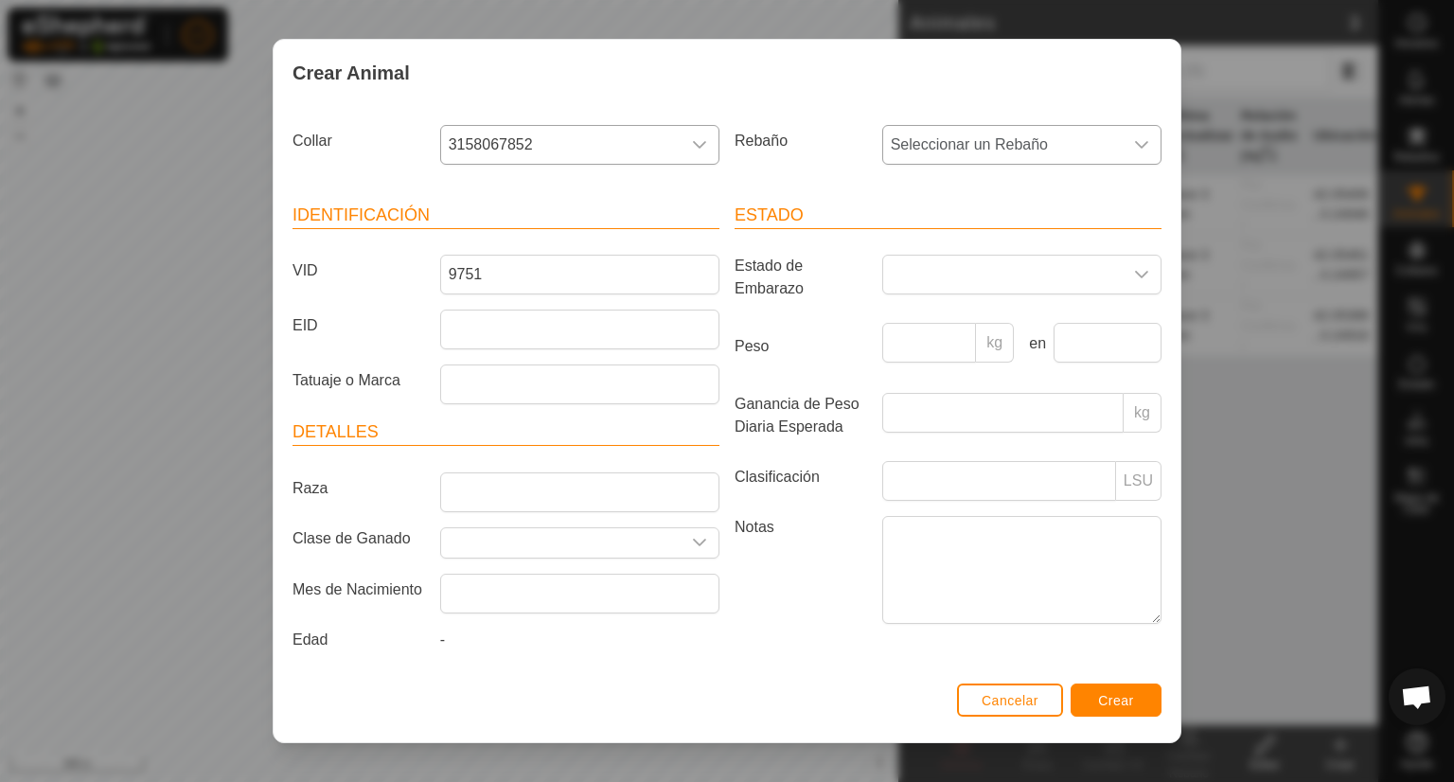
click at [1134, 138] on icon "dropdown trigger" at bounding box center [1141, 144] width 15 height 15
click at [944, 278] on li "PARDAS" at bounding box center [1020, 282] width 273 height 38
click at [1113, 695] on span "Crear" at bounding box center [1116, 700] width 36 height 15
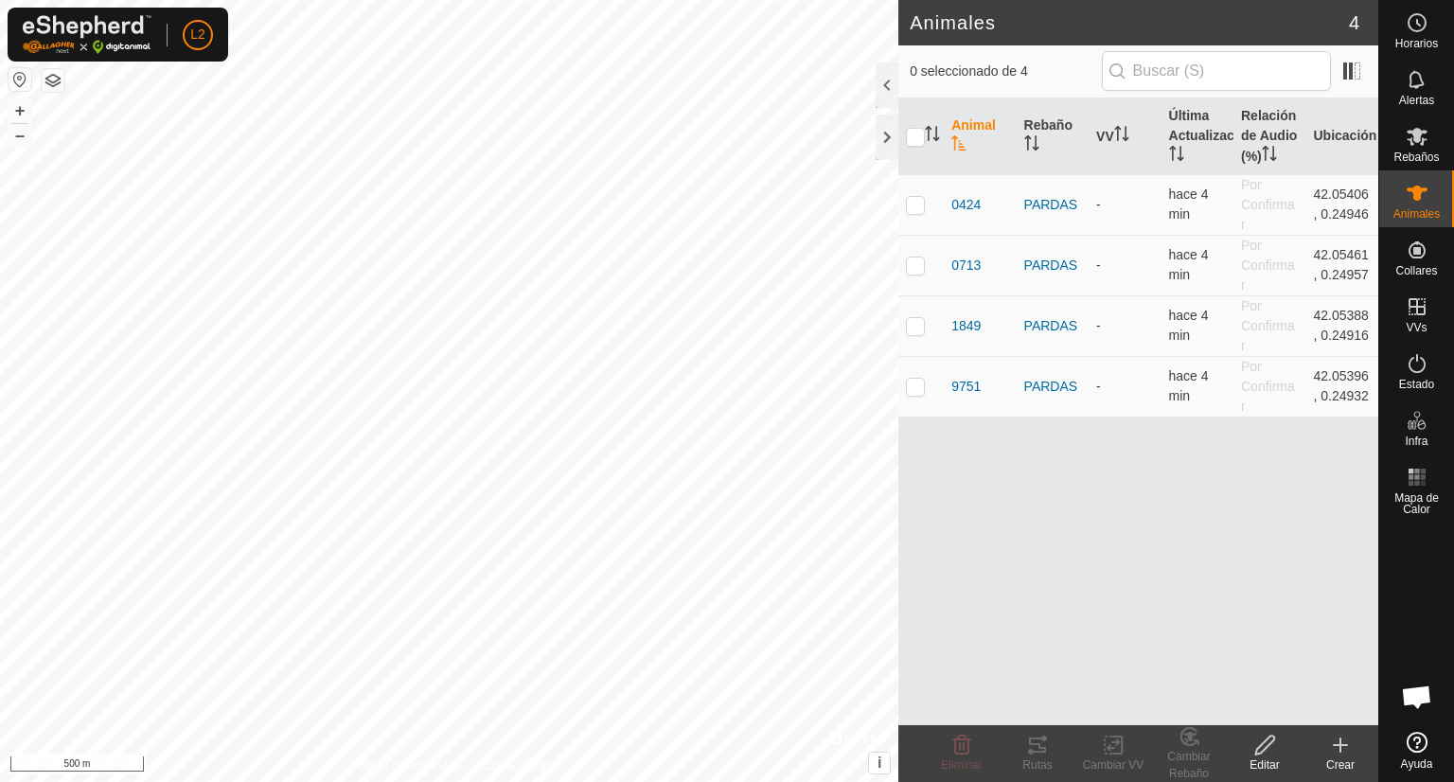
click at [1339, 762] on div "Crear" at bounding box center [1341, 764] width 76 height 17
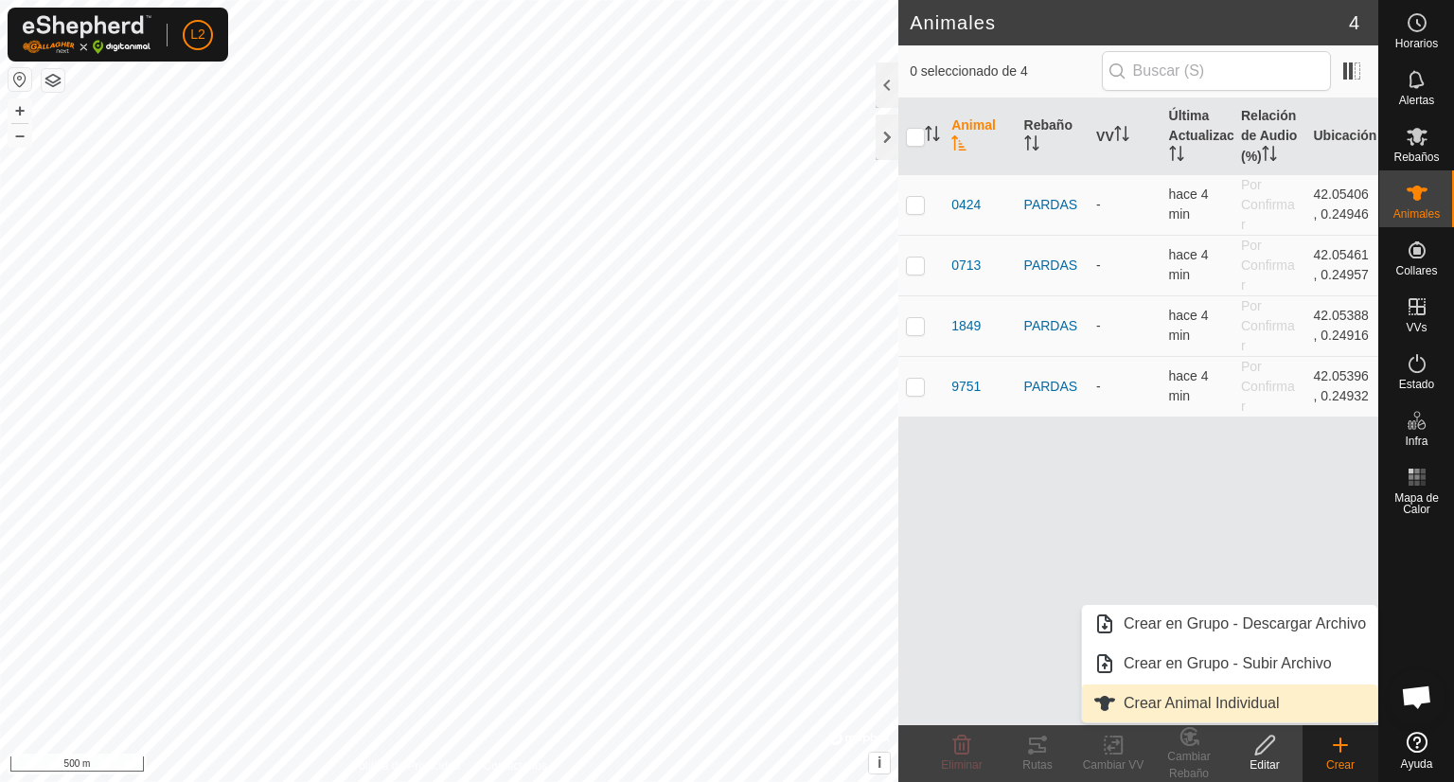
click at [1241, 706] on link "Crear Animal Individual" at bounding box center [1229, 703] width 295 height 38
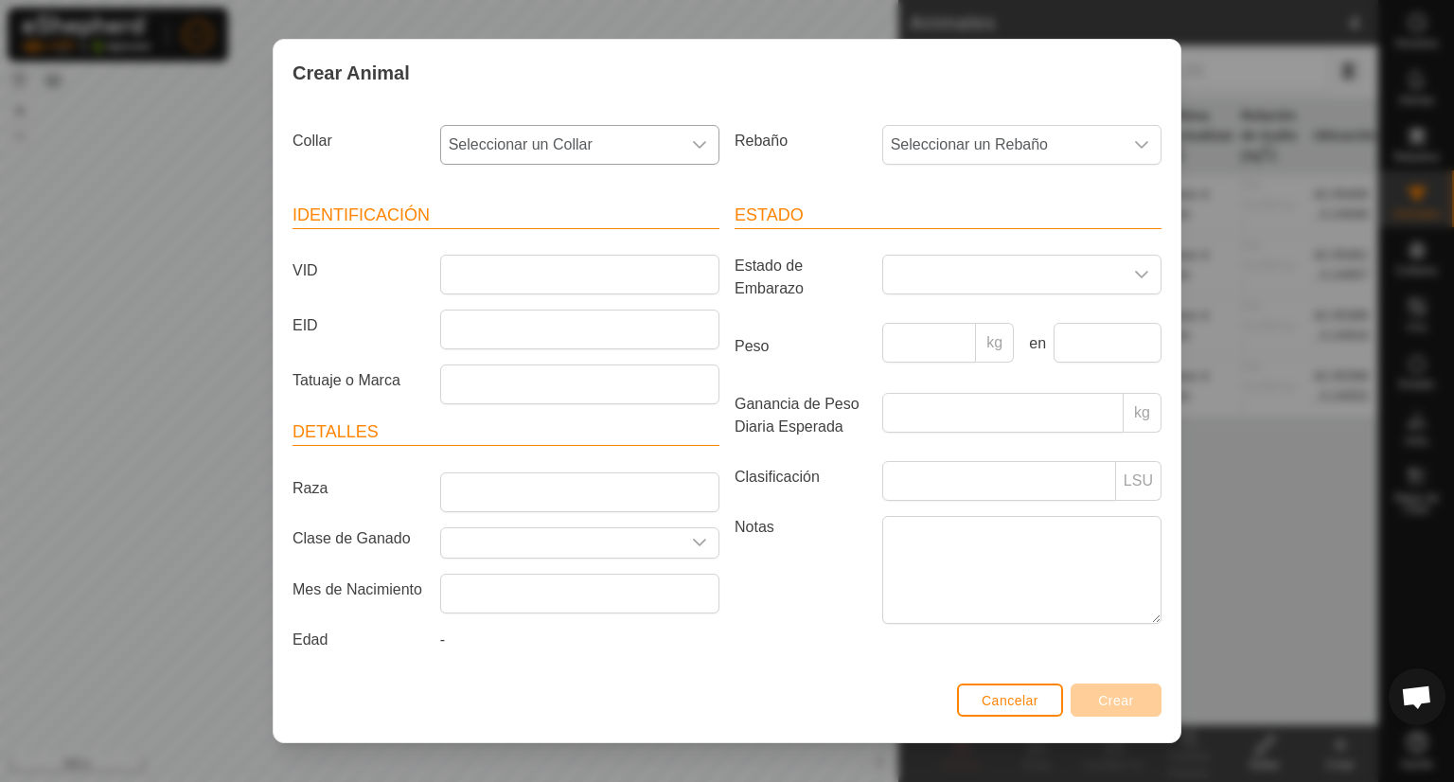
click at [694, 143] on icon "dropdown trigger" at bounding box center [699, 144] width 15 height 15
click at [571, 280] on li "2982737514" at bounding box center [578, 282] width 273 height 38
click at [566, 277] on input "VID" at bounding box center [579, 275] width 279 height 40
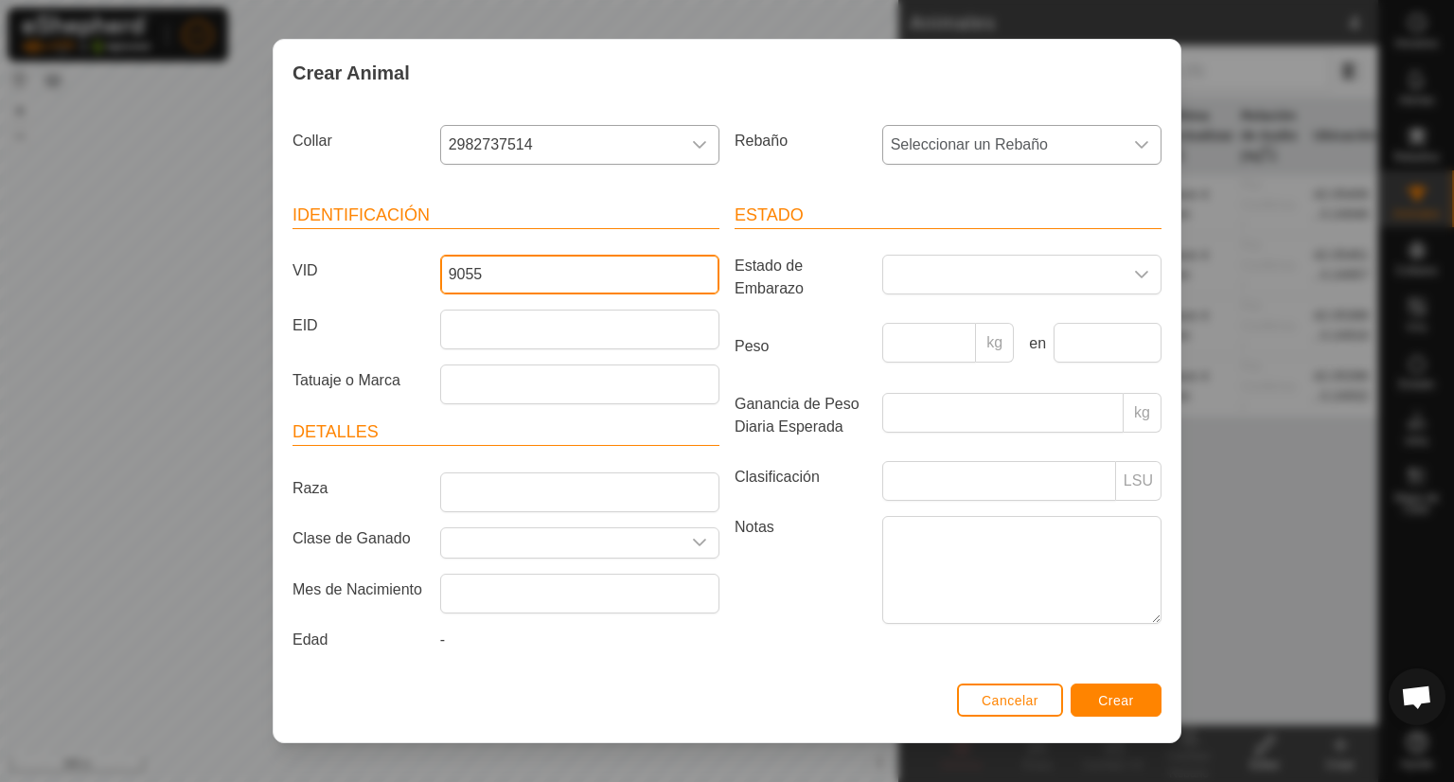
type input "9055"
click at [1134, 140] on icon "dropdown trigger" at bounding box center [1141, 144] width 15 height 15
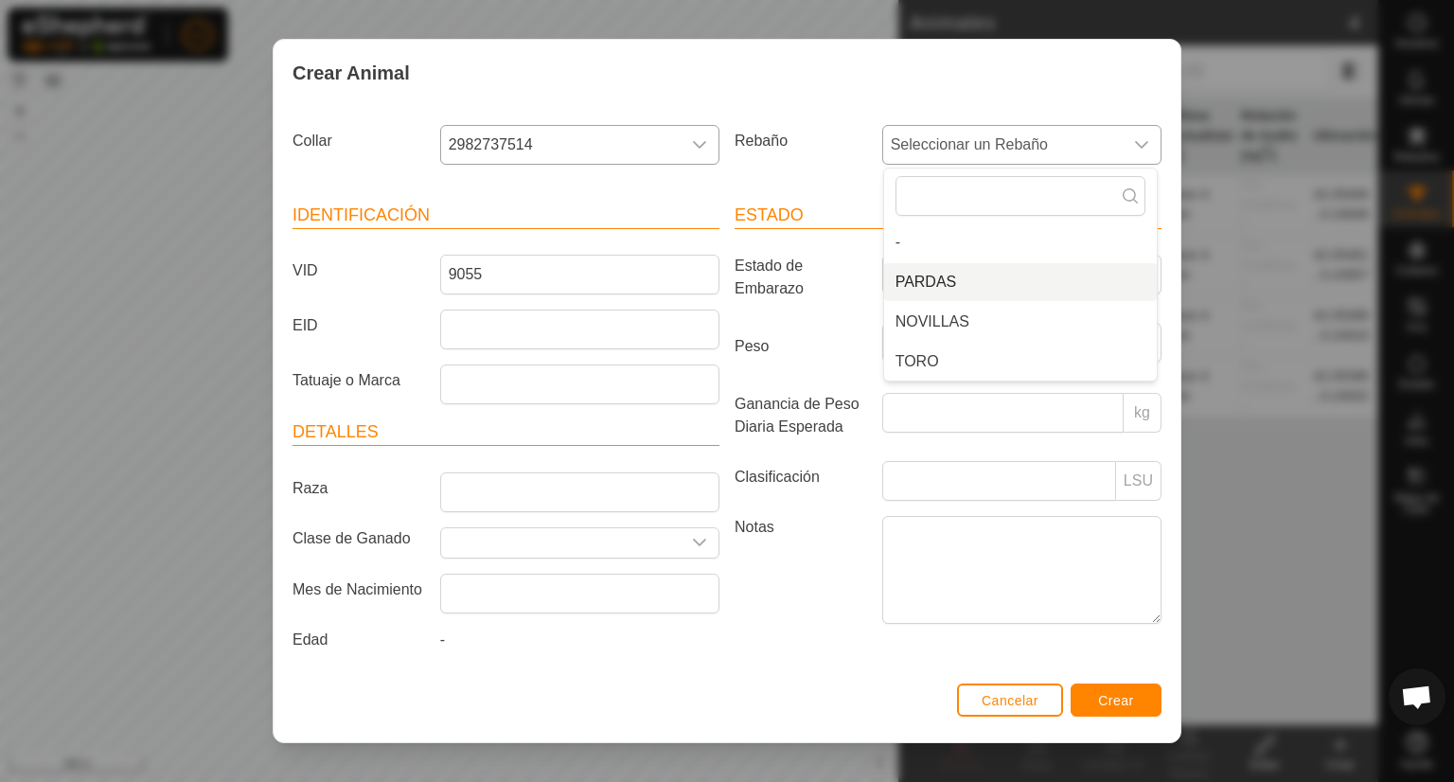
click at [930, 284] on li "PARDAS" at bounding box center [1020, 282] width 273 height 38
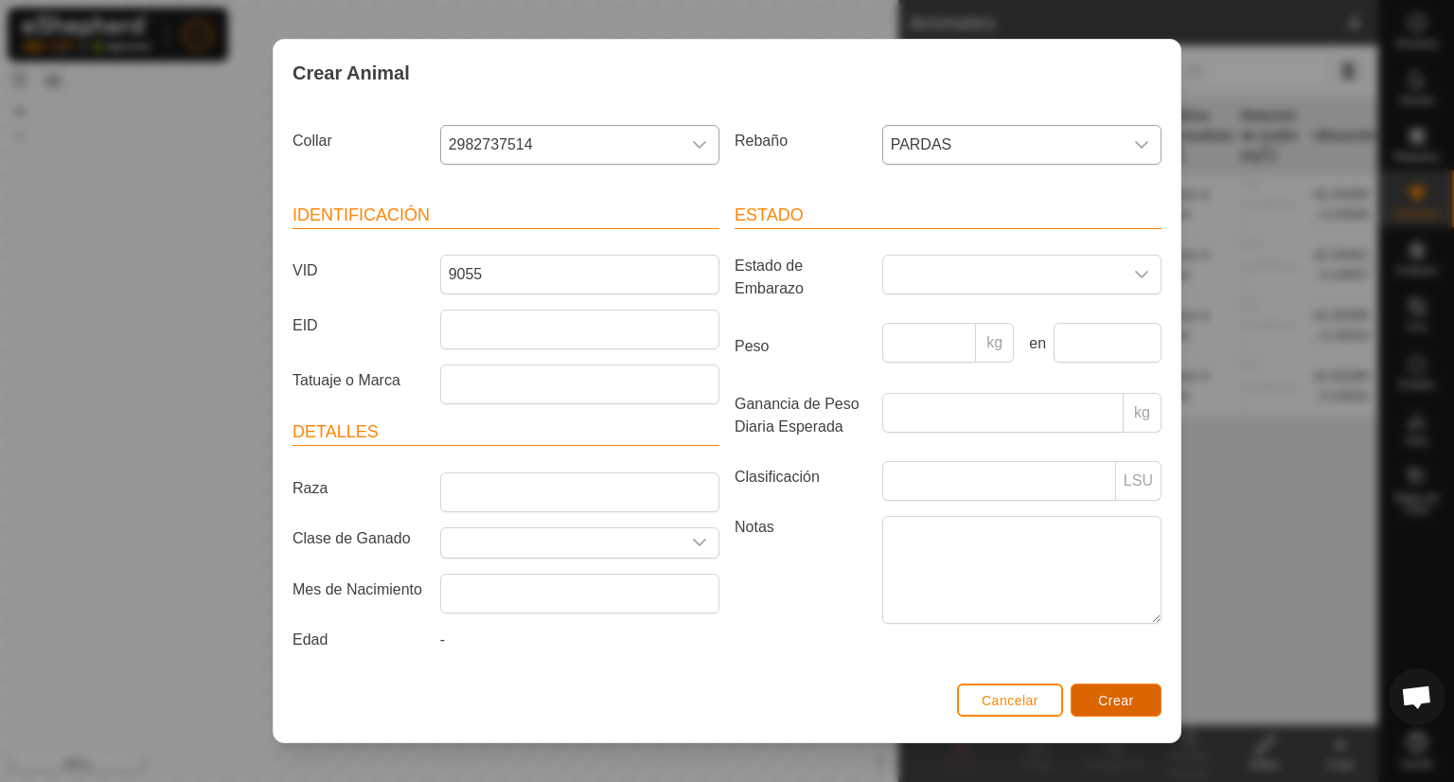
click at [1125, 697] on span "Crear" at bounding box center [1116, 700] width 36 height 15
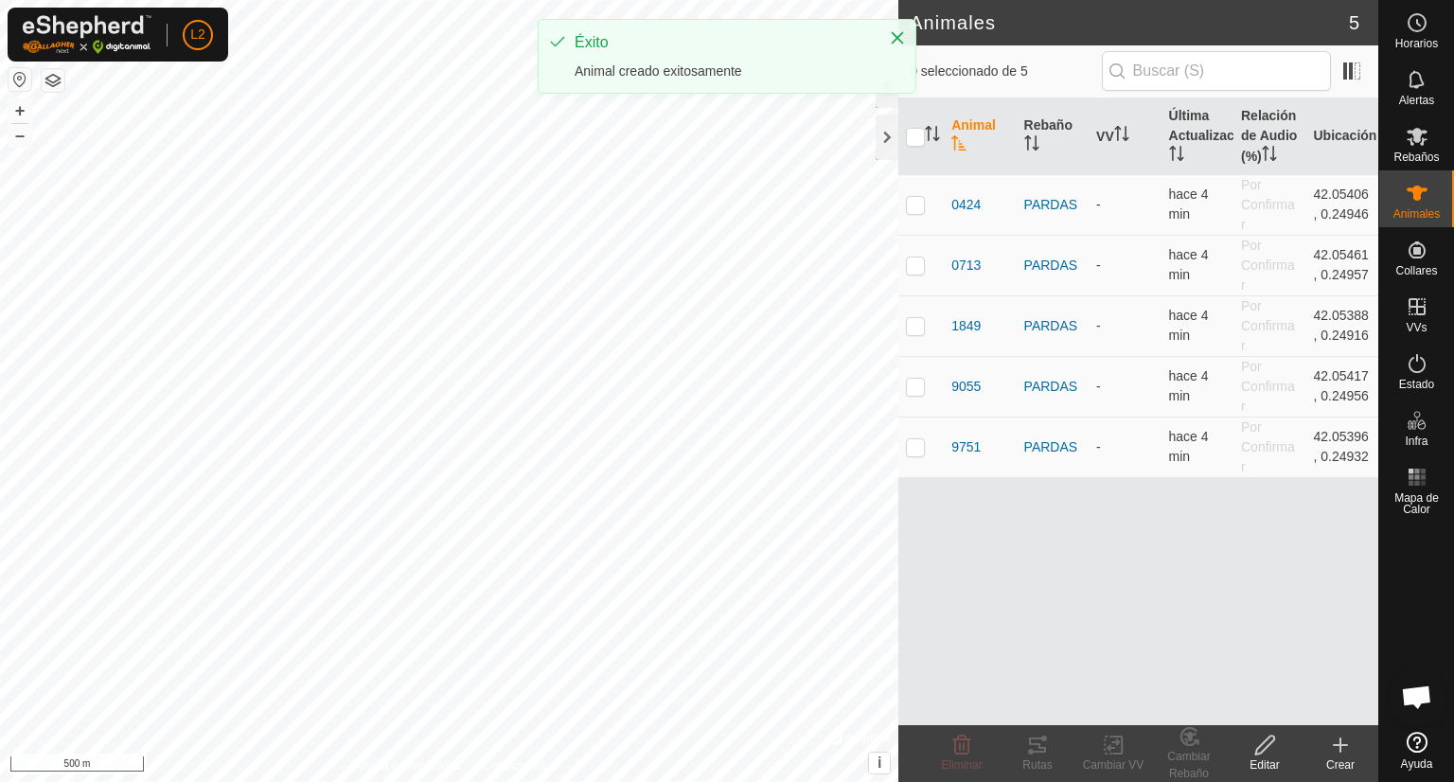
click at [1341, 747] on icon at bounding box center [1341, 744] width 0 height 13
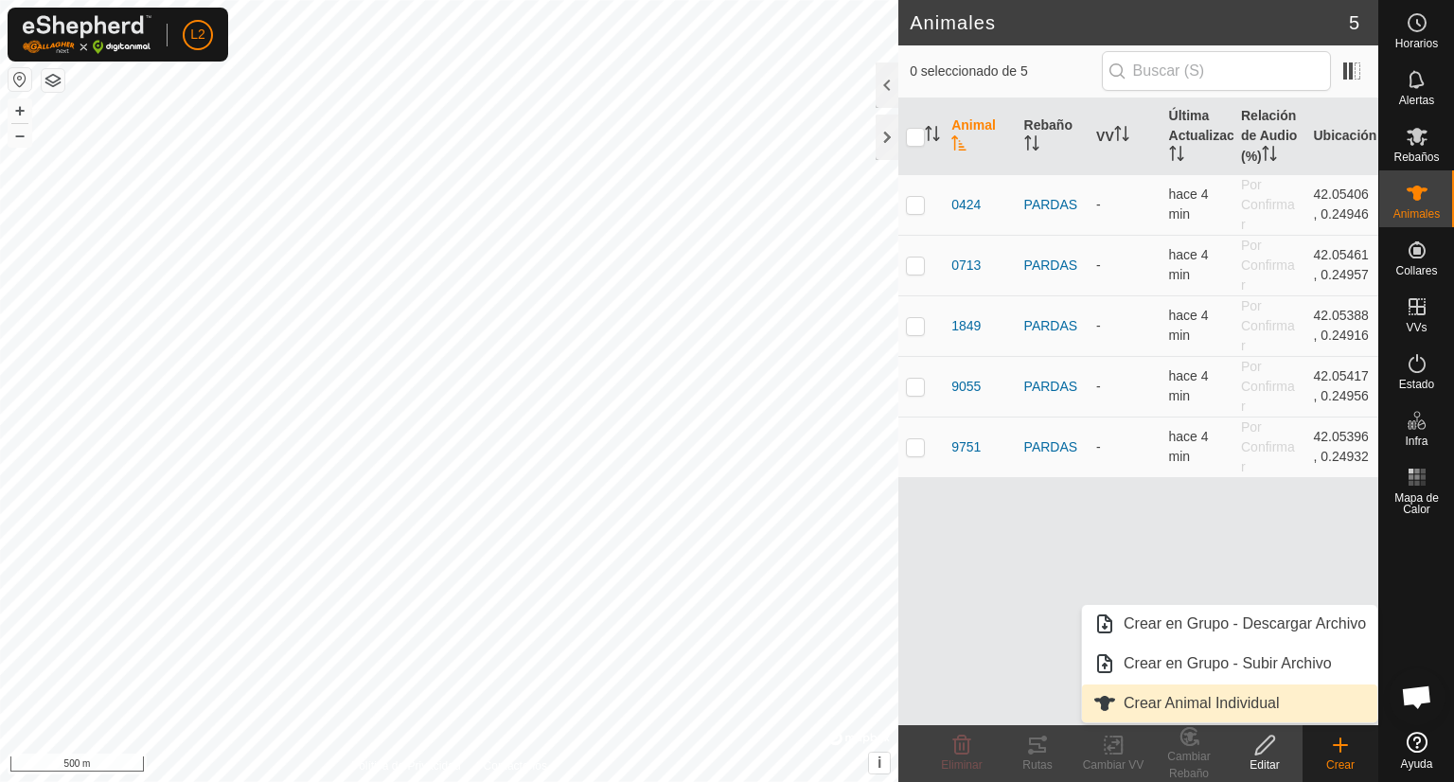
click at [1248, 696] on link "Crear Animal Individual" at bounding box center [1229, 703] width 295 height 38
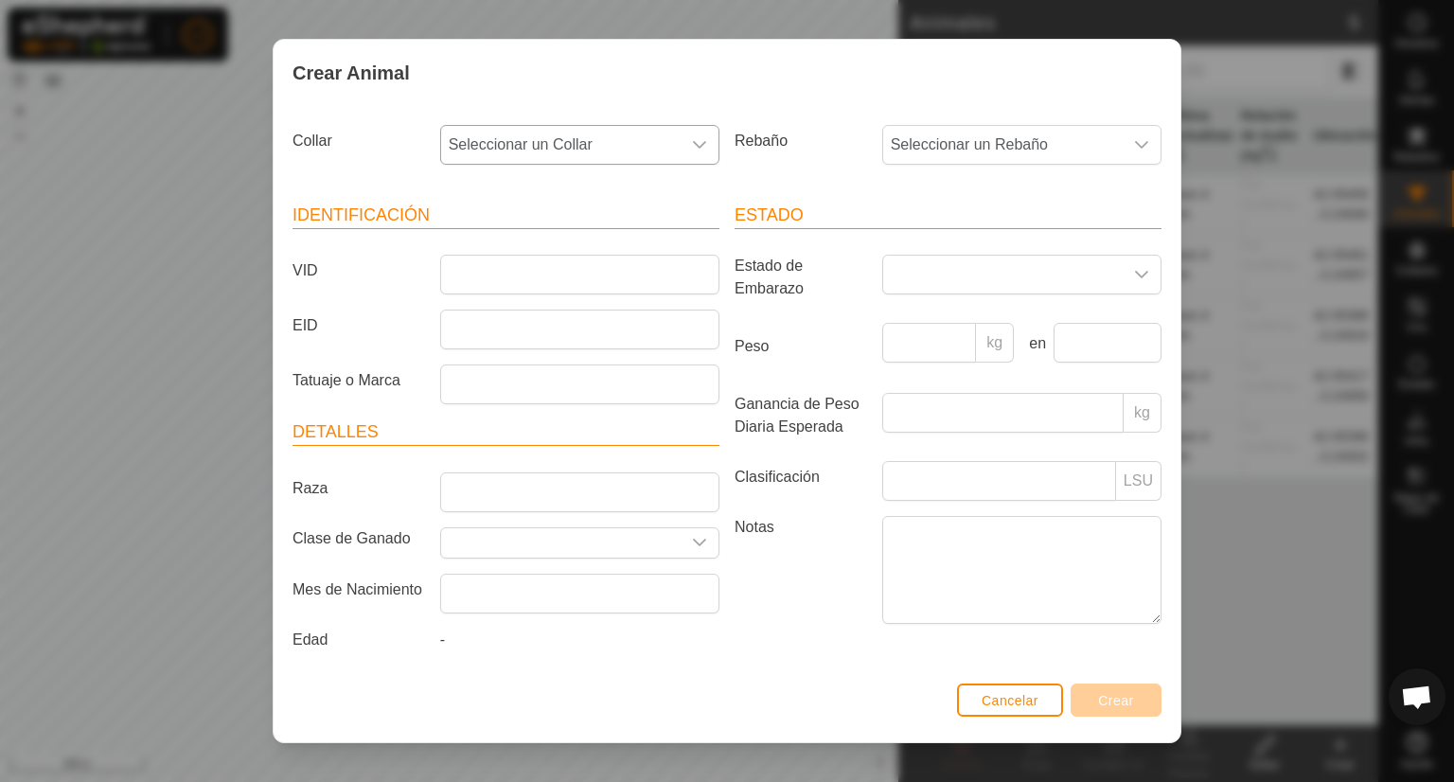
click at [693, 148] on icon "dropdown trigger" at bounding box center [699, 145] width 13 height 8
click at [552, 288] on li "1743724291" at bounding box center [578, 282] width 273 height 38
click at [530, 285] on input "VID" at bounding box center [579, 275] width 279 height 40
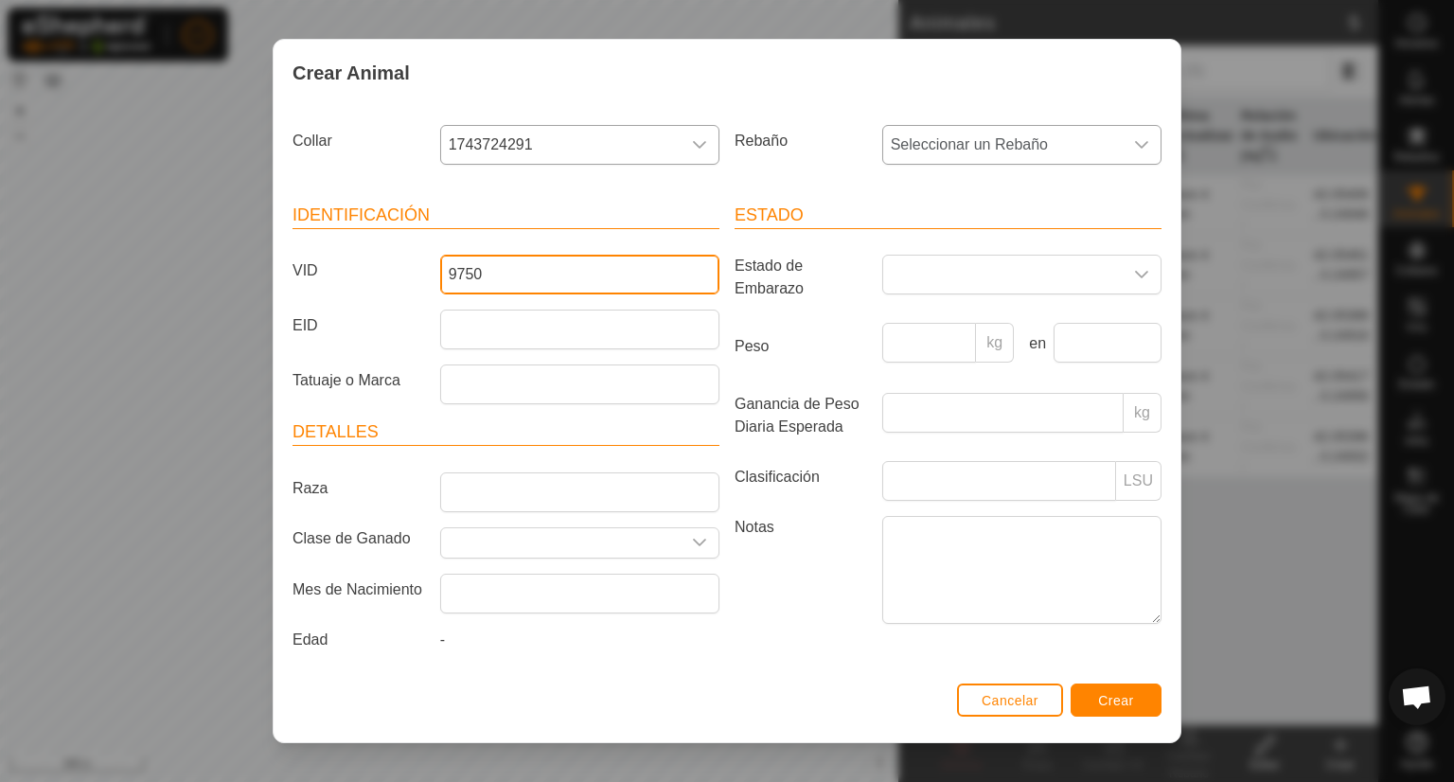
type input "9750"
click at [1134, 145] on icon "dropdown trigger" at bounding box center [1141, 144] width 15 height 15
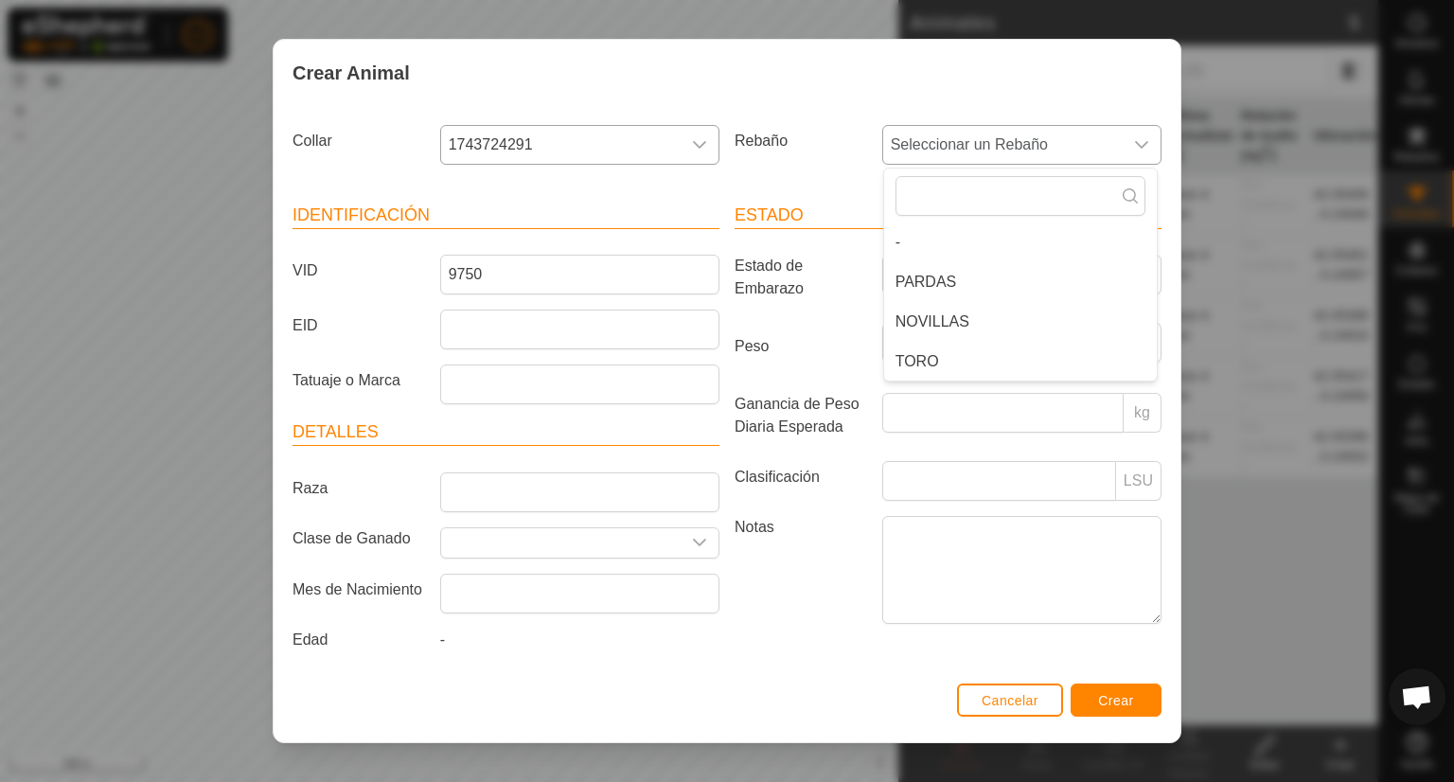
click at [904, 277] on li "PARDAS" at bounding box center [1020, 282] width 273 height 38
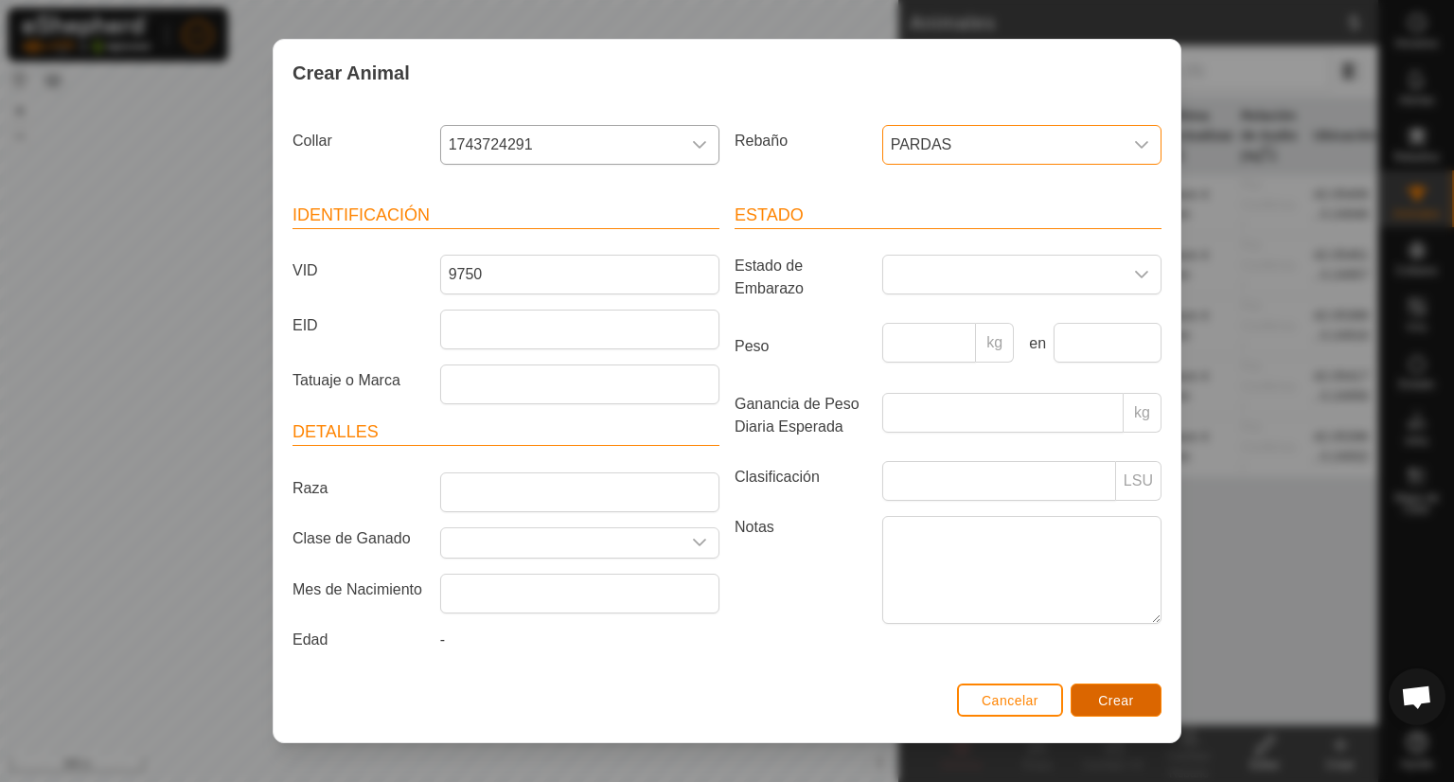
click at [1116, 699] on span "Crear" at bounding box center [1116, 700] width 36 height 15
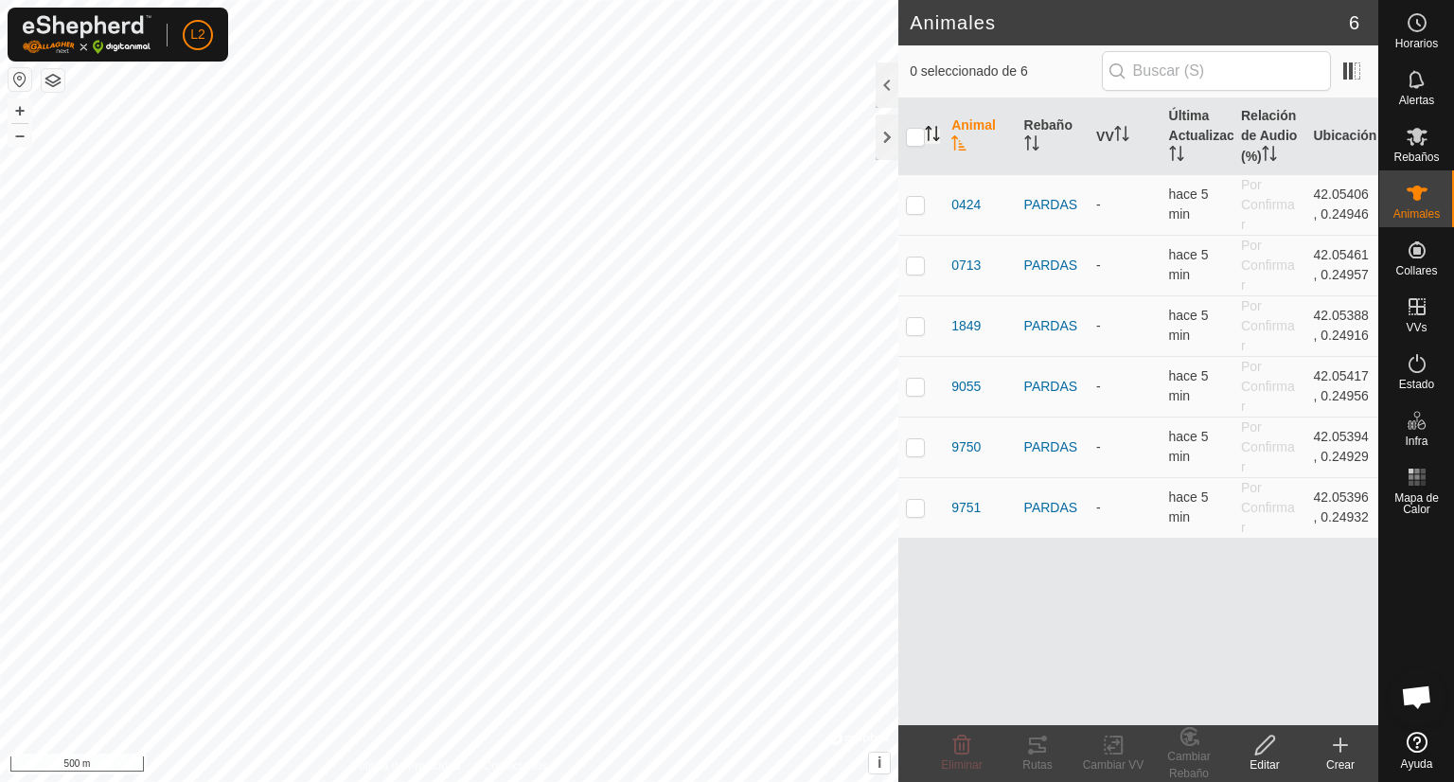
click at [932, 133] on icon "Activar para ordenar" at bounding box center [932, 133] width 15 height 15
click at [913, 135] on input "checkbox" at bounding box center [915, 137] width 19 height 19
checkbox input "true"
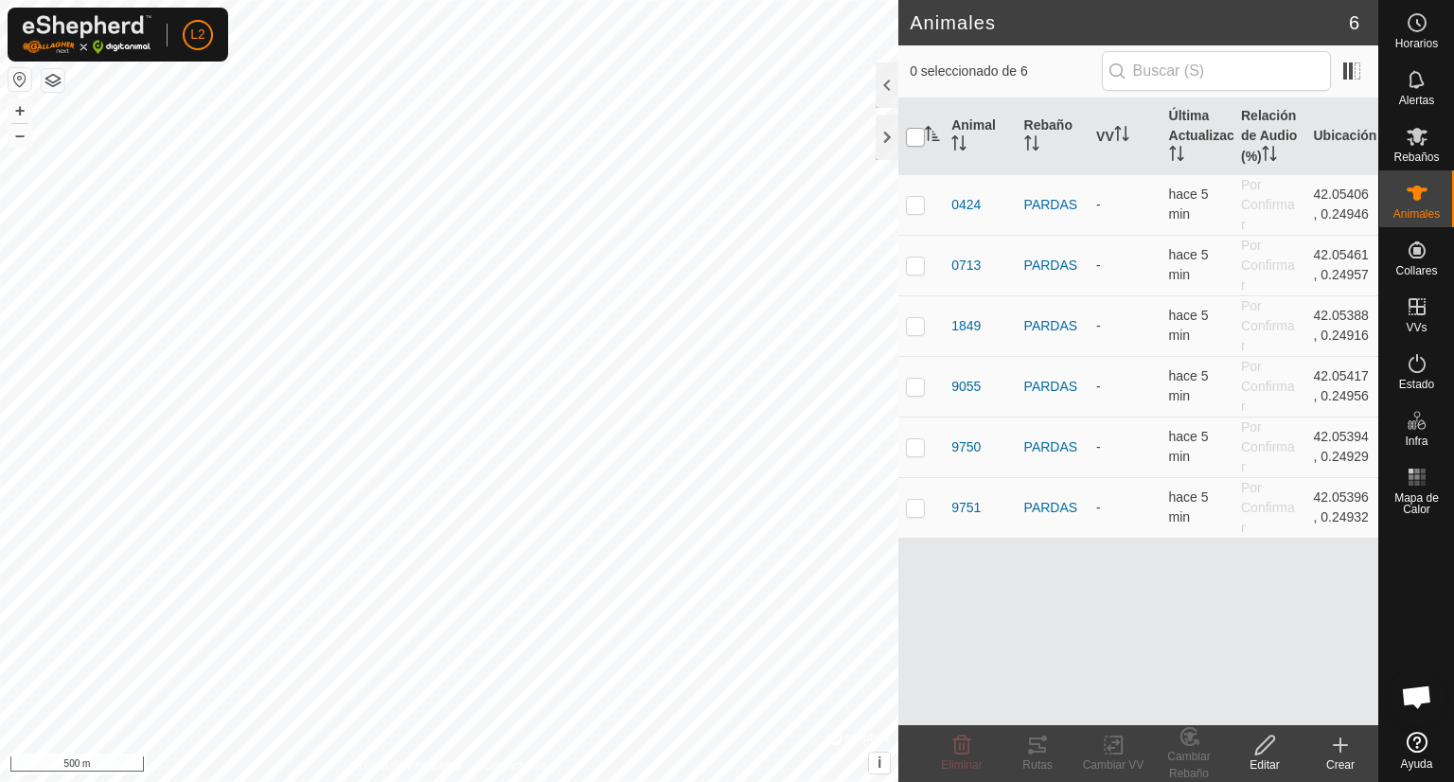
checkbox input "true"
click at [1116, 751] on icon at bounding box center [1114, 745] width 24 height 23
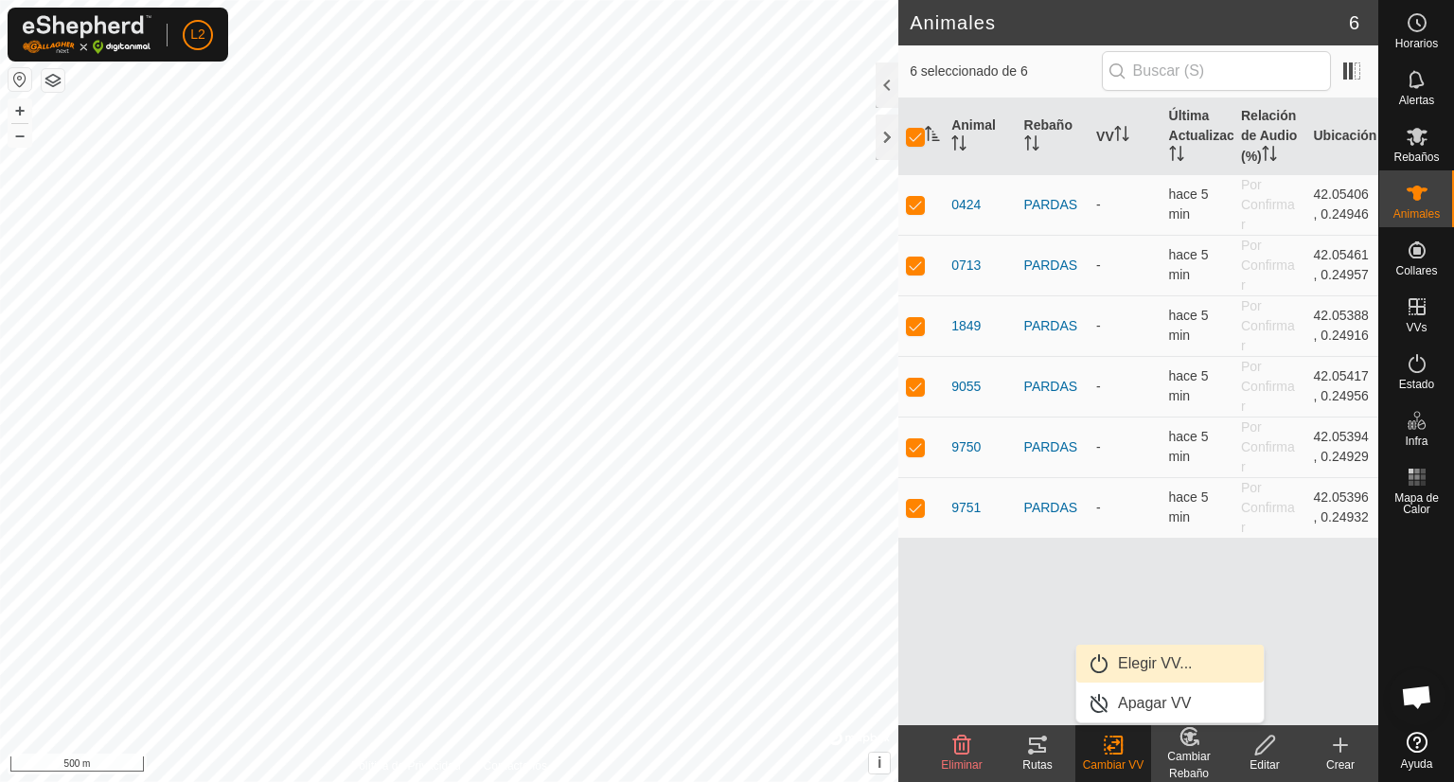
click at [1140, 664] on link "Elegir VV..." at bounding box center [1169, 664] width 187 height 38
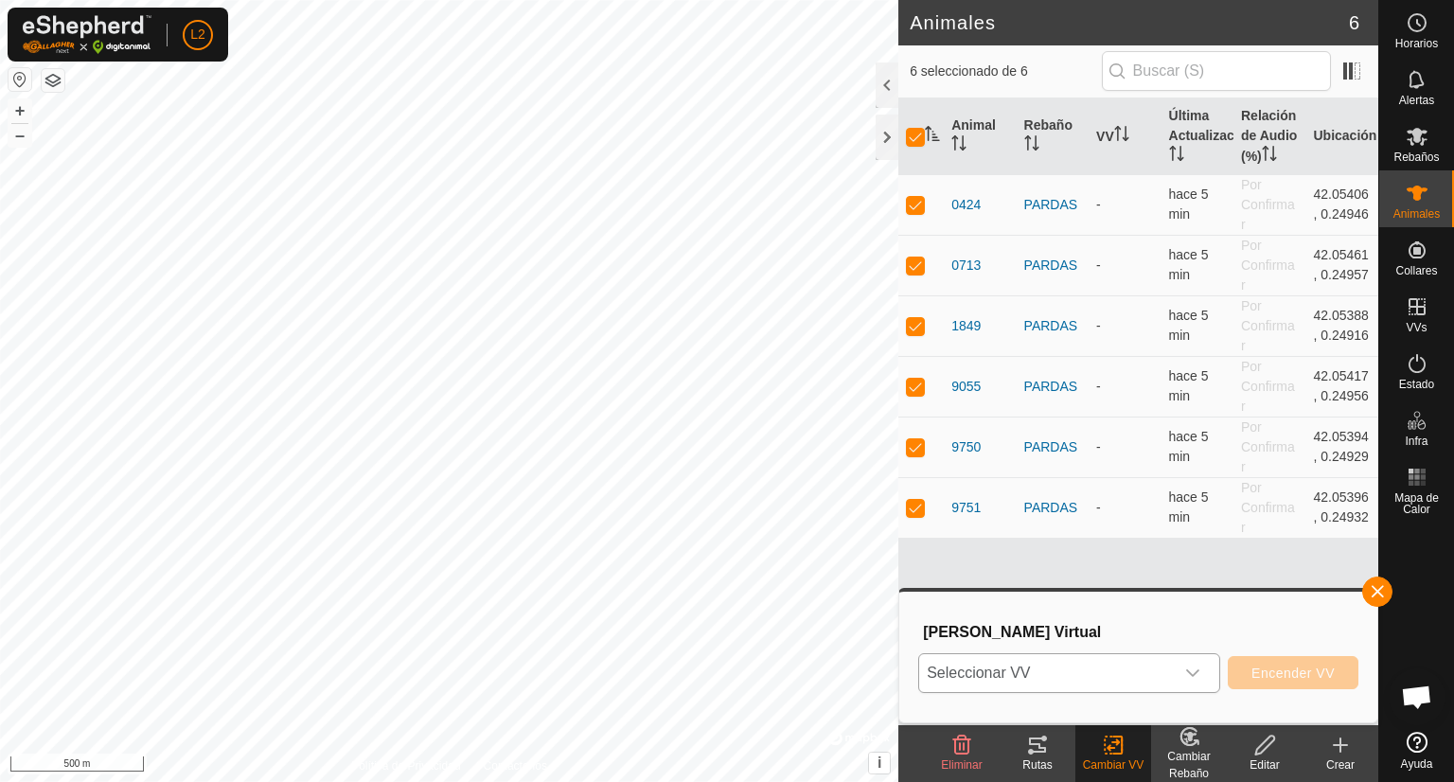
click at [1195, 681] on div "dropdown trigger" at bounding box center [1193, 673] width 38 height 38
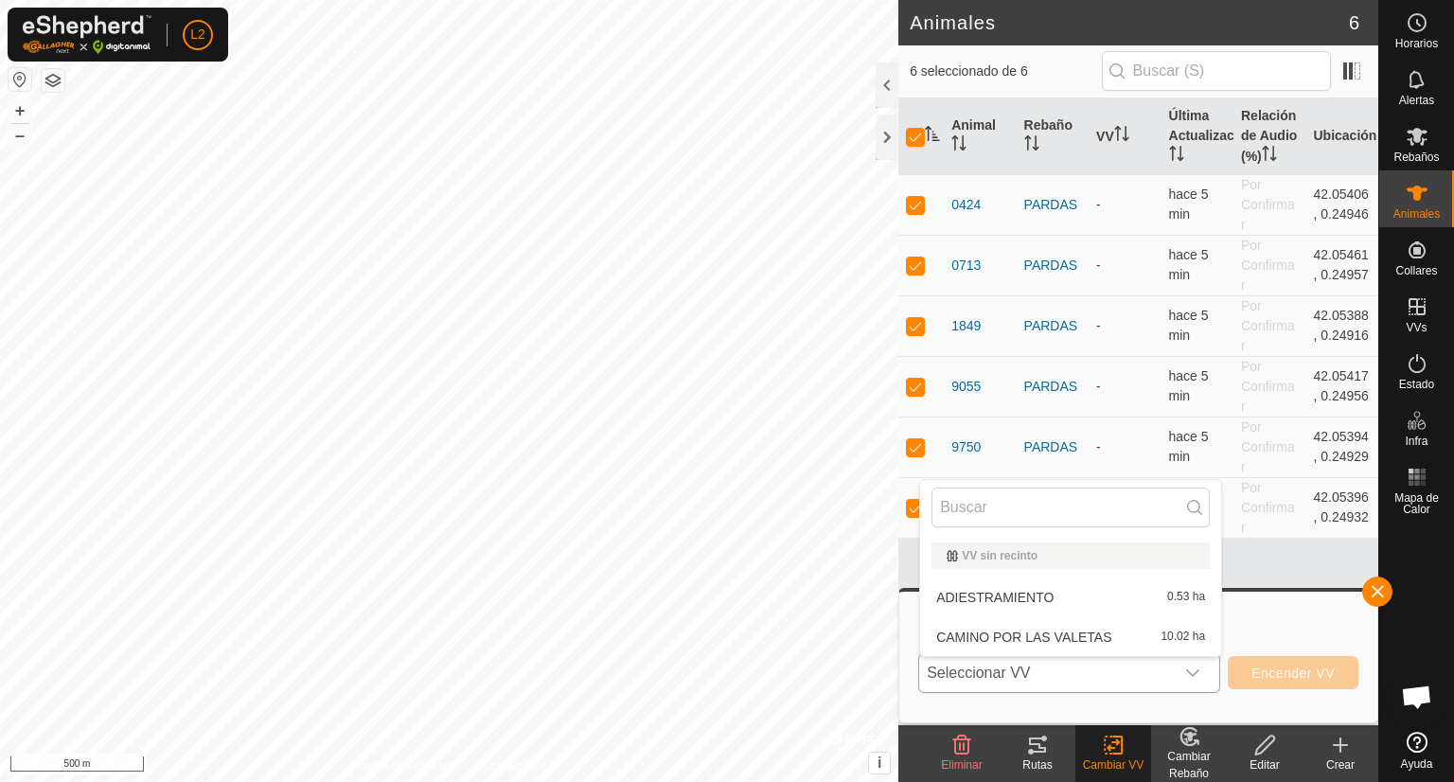
click at [1083, 598] on li "ADIESTRAMIENTO 0.53 ha" at bounding box center [1070, 597] width 301 height 38
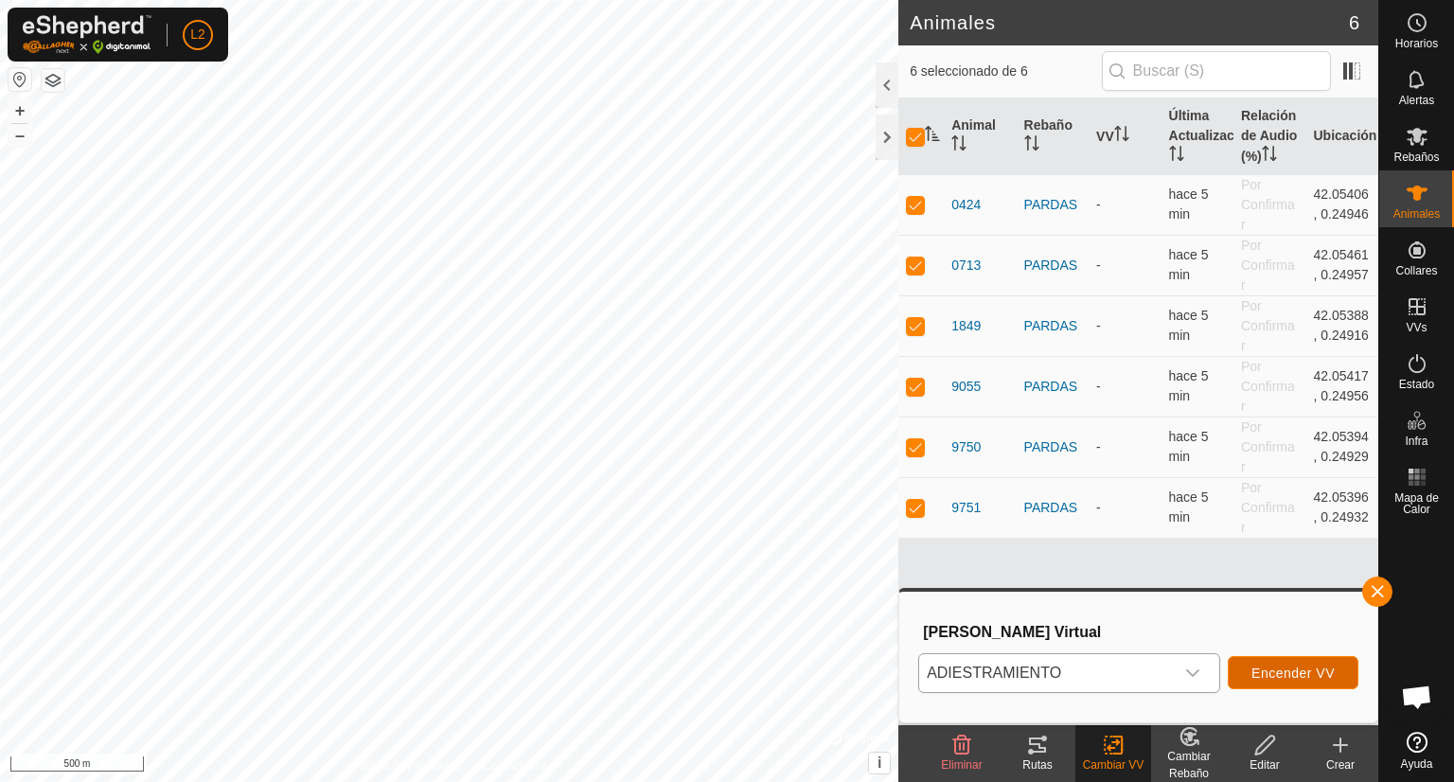
click at [1309, 676] on span "Encender VV" at bounding box center [1293, 673] width 83 height 15
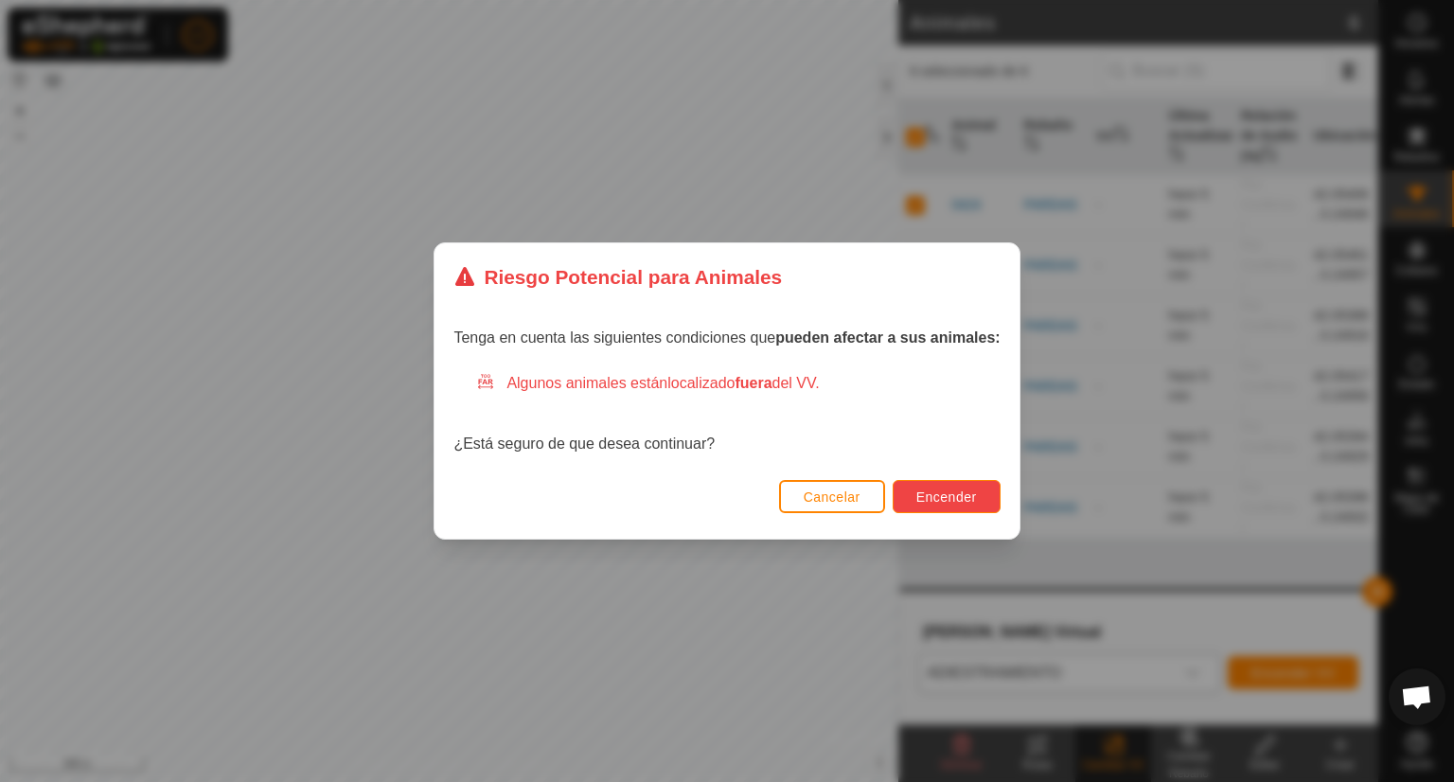
click at [941, 486] on button "Encender" at bounding box center [947, 496] width 108 height 33
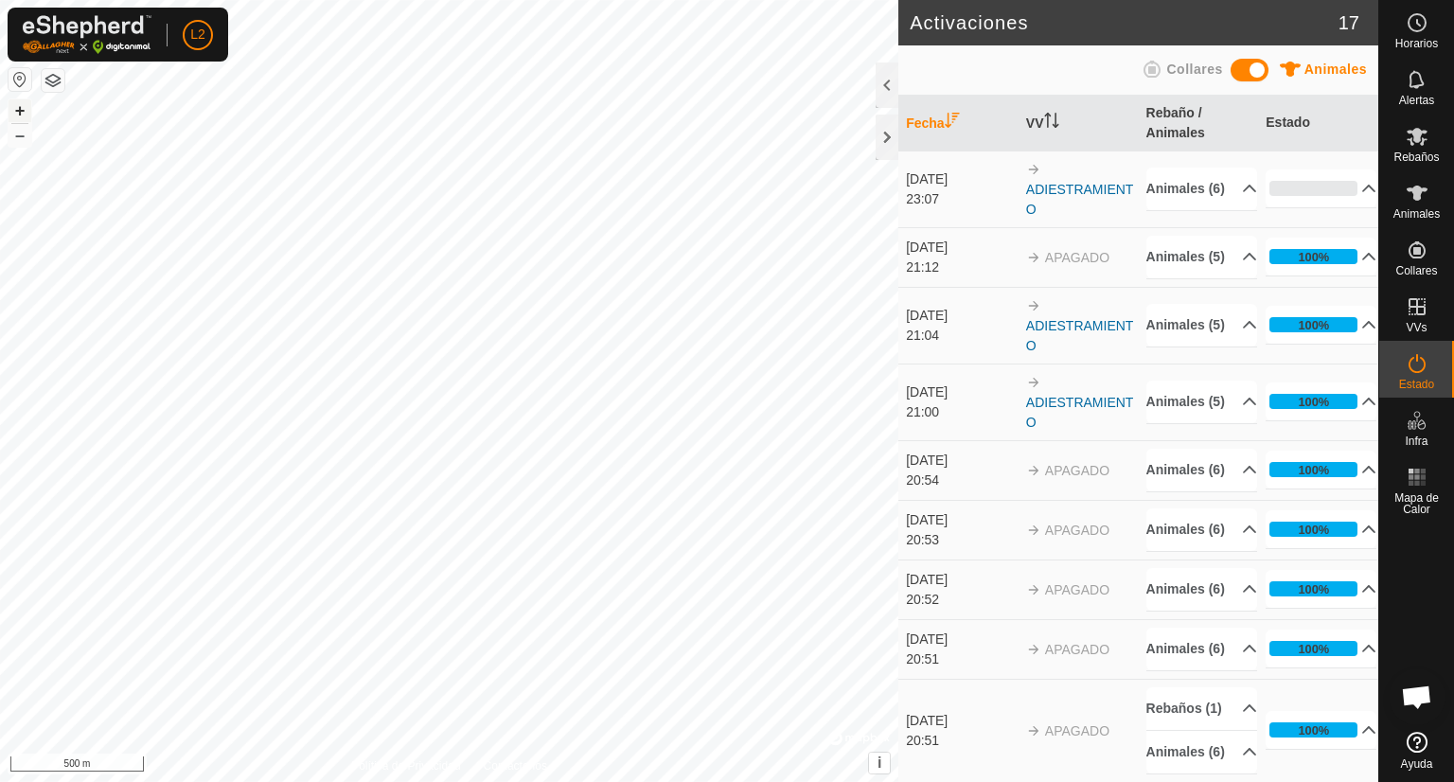
click at [27, 111] on button "+" at bounding box center [20, 110] width 23 height 23
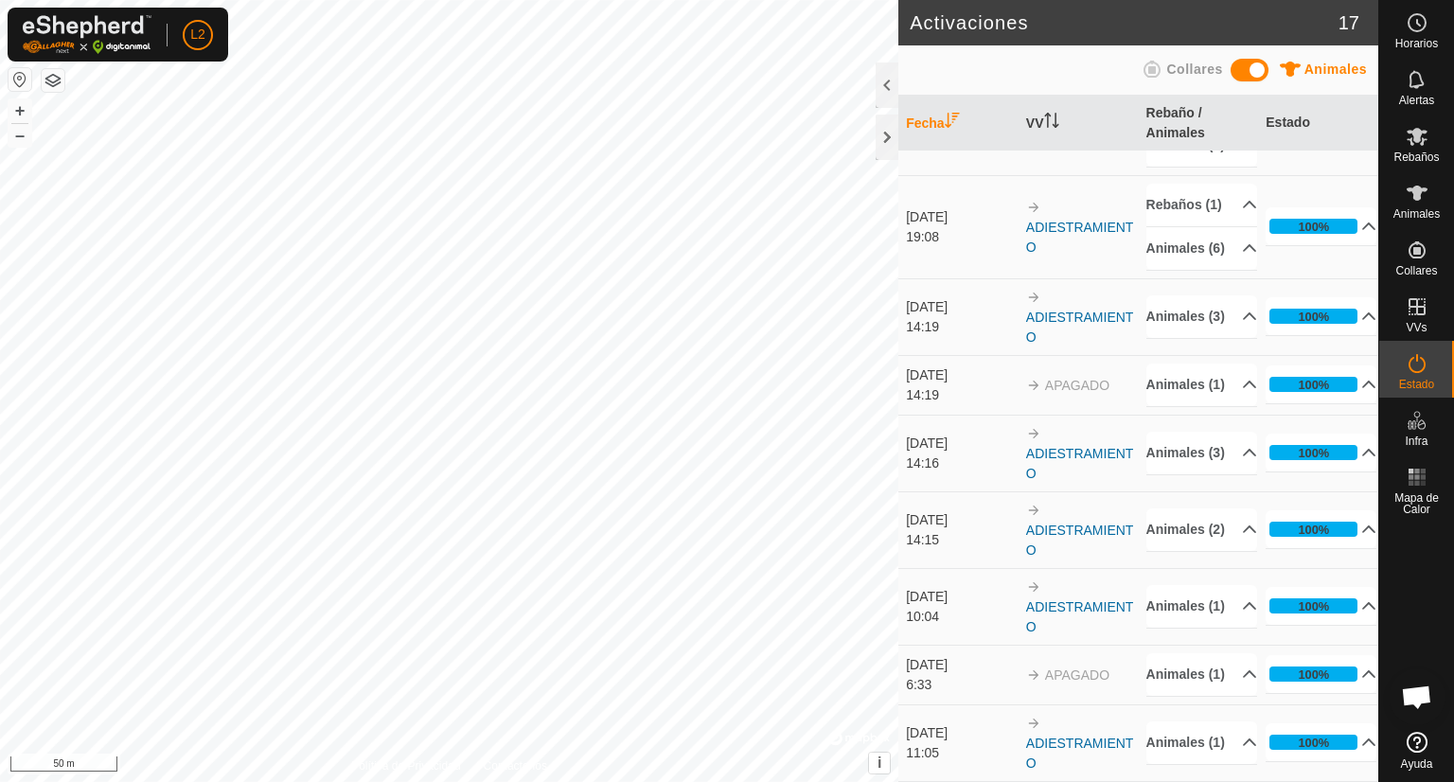
scroll to position [34, 0]
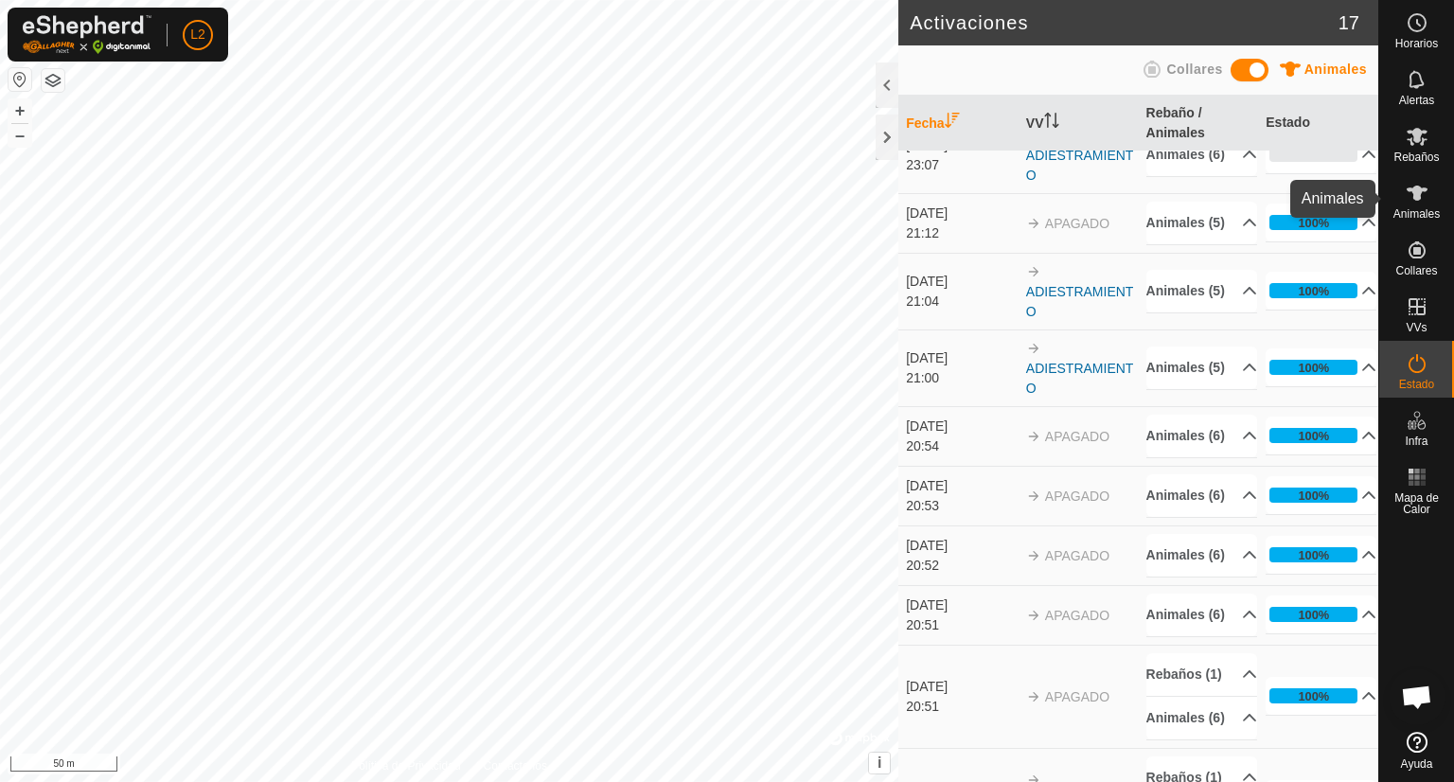
click at [1428, 200] on es-animals-svg-icon at bounding box center [1417, 193] width 34 height 30
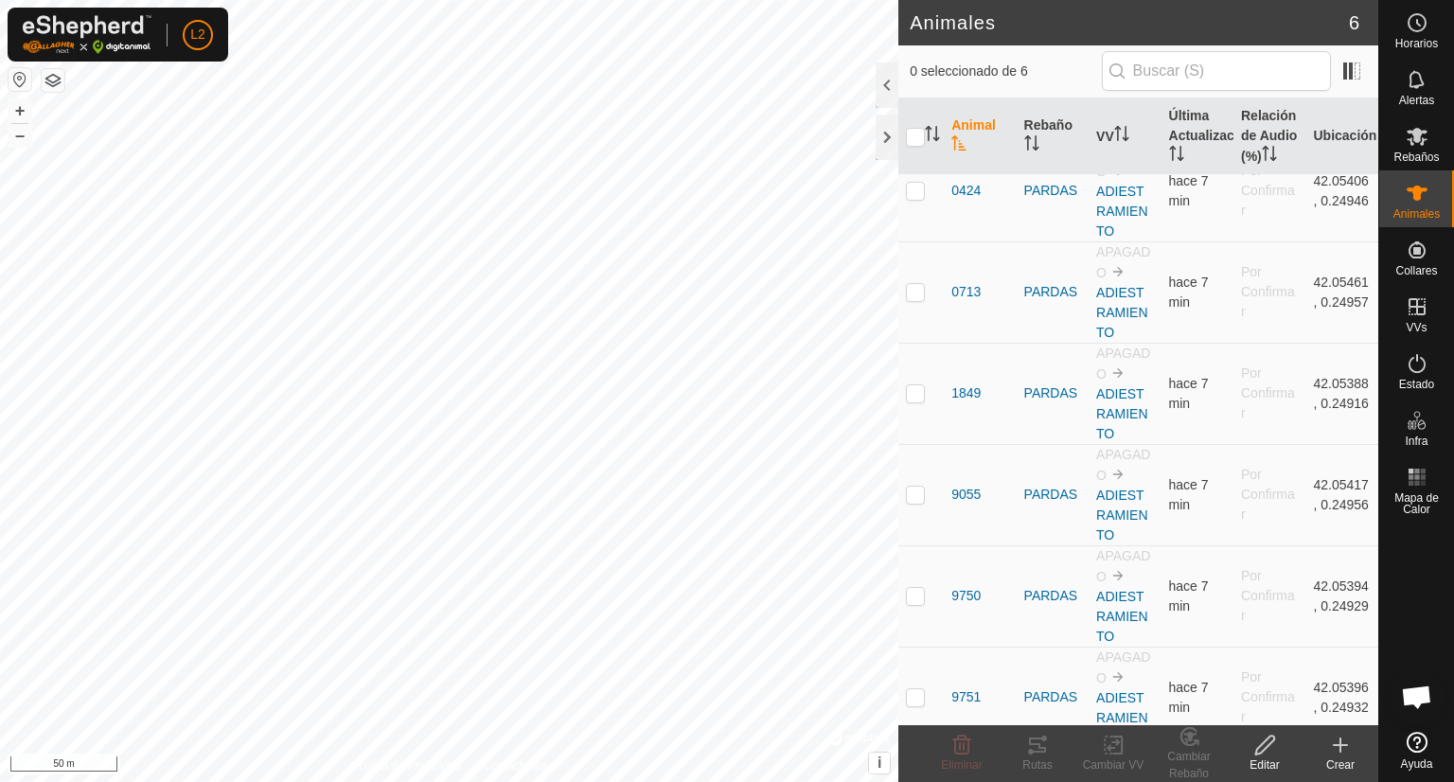
scroll to position [75, 0]
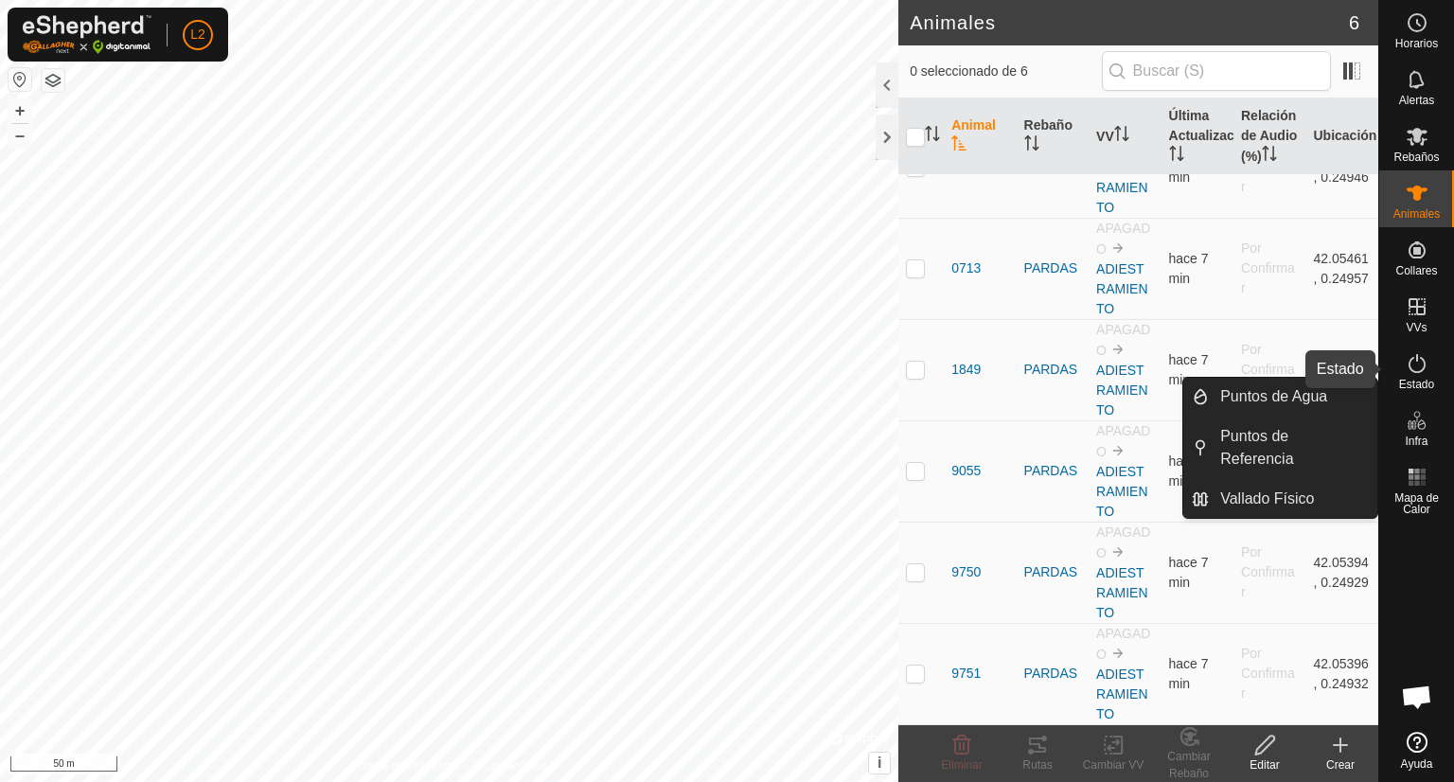
click at [1426, 369] on icon at bounding box center [1417, 363] width 23 height 23
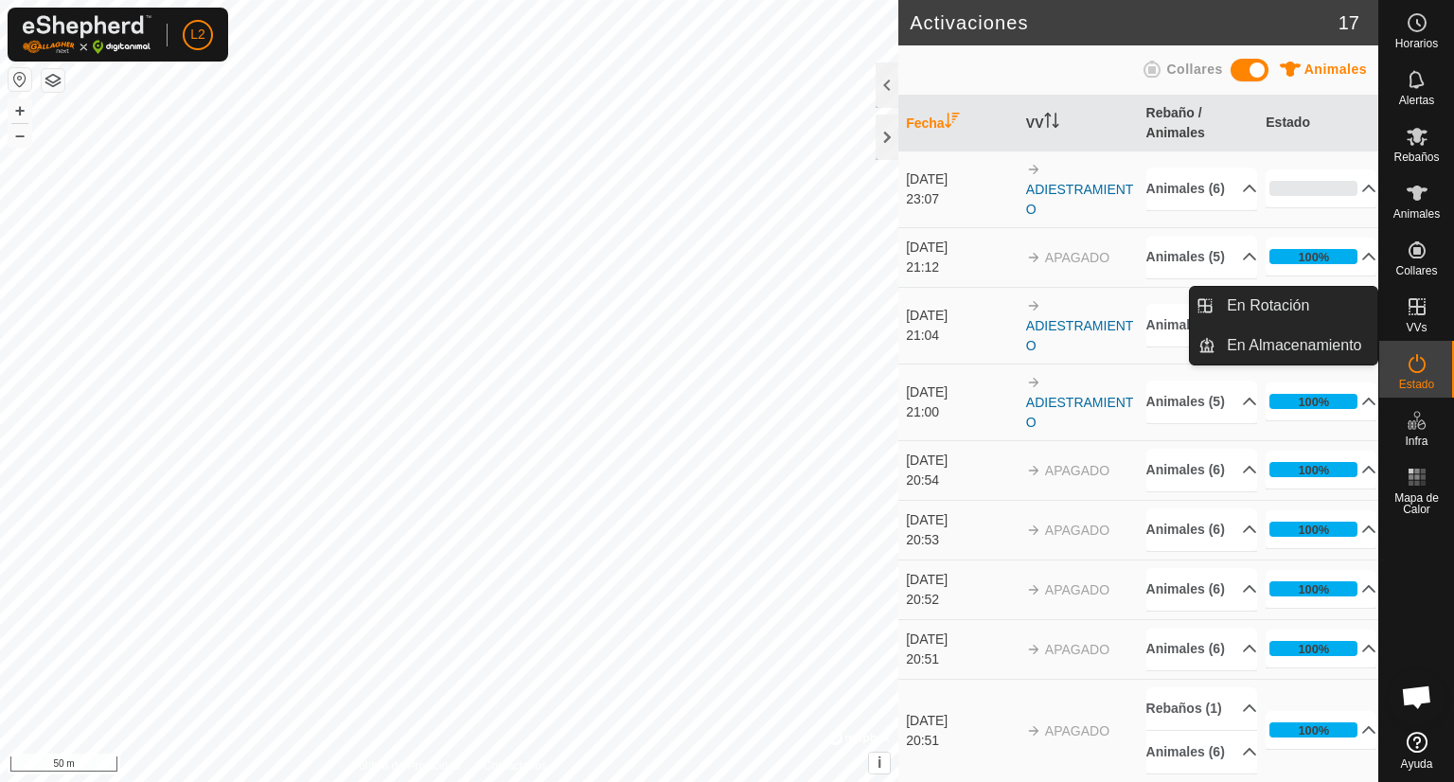
click at [1428, 325] on div "VVs" at bounding box center [1416, 312] width 75 height 57
click at [1313, 311] on link "En Rotación" at bounding box center [1297, 306] width 162 height 38
